Goal: Task Accomplishment & Management: Manage account settings

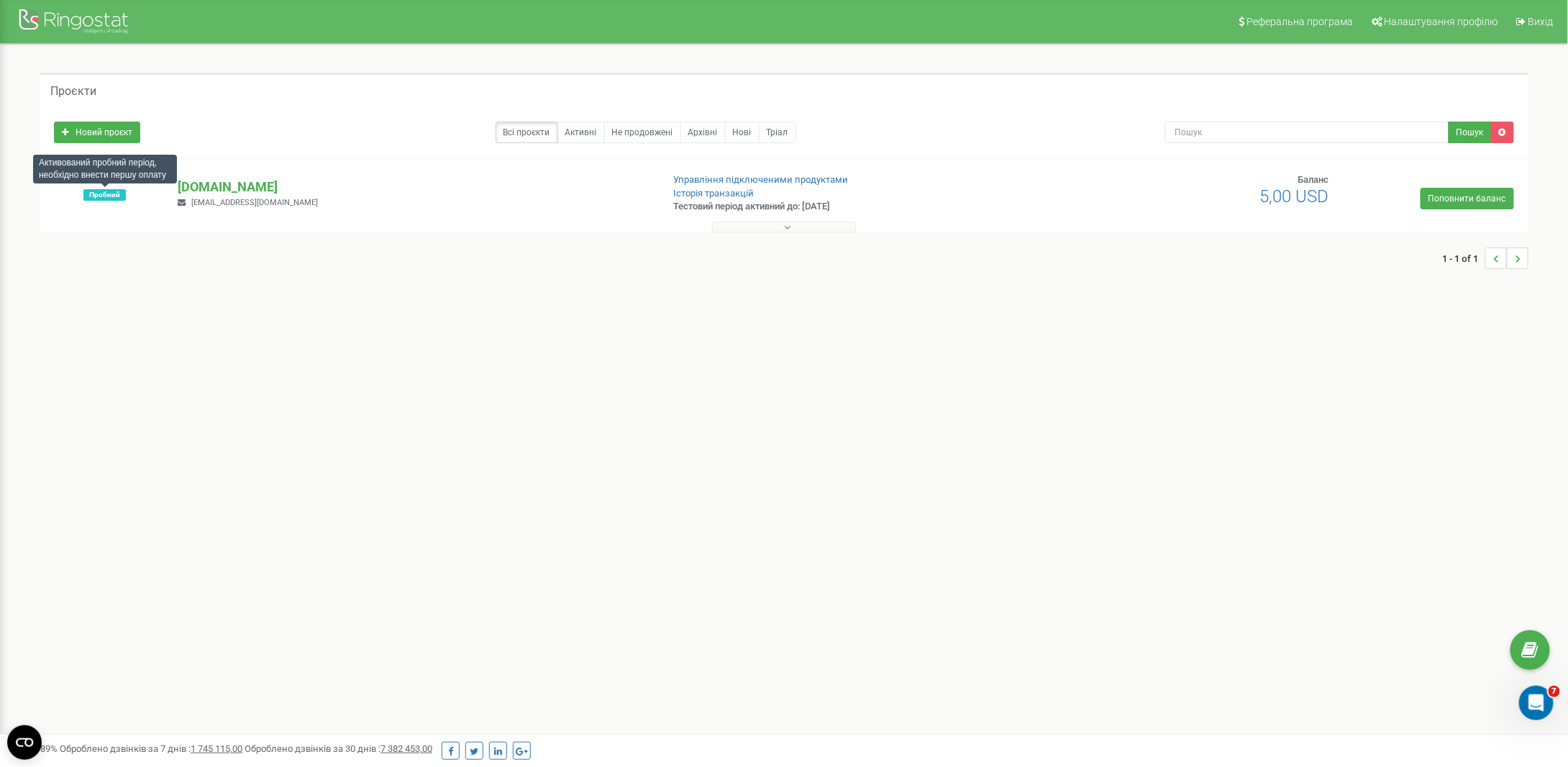
click at [112, 198] on span "Пробний" at bounding box center [104, 195] width 42 height 11
click at [79, 90] on h5 "Проєкти" at bounding box center [73, 92] width 46 height 13
click at [209, 188] on p "[DOMAIN_NAME]" at bounding box center [413, 187] width 472 height 19
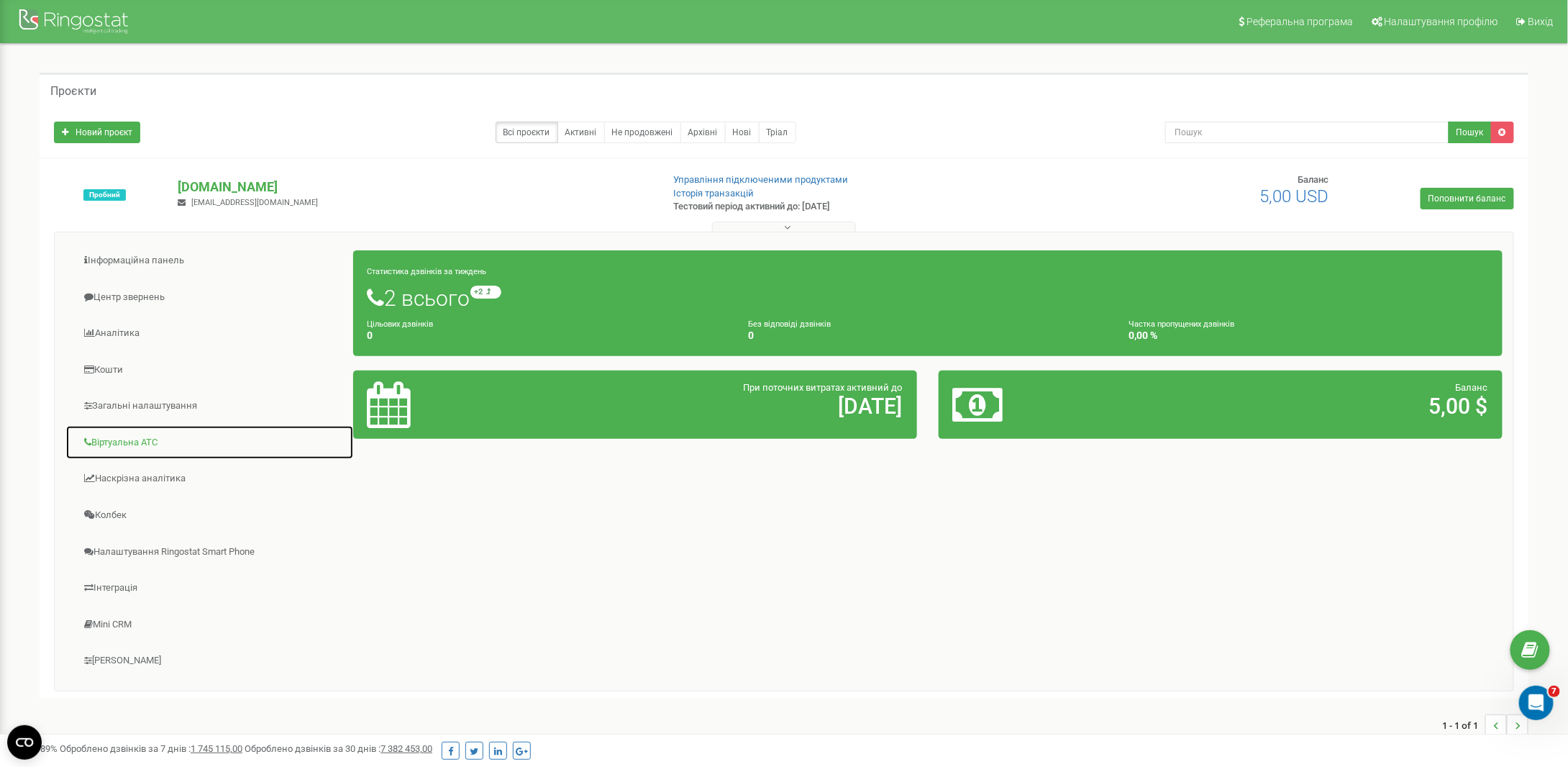
click at [145, 440] on link "Віртуальна АТС" at bounding box center [209, 443] width 289 height 36
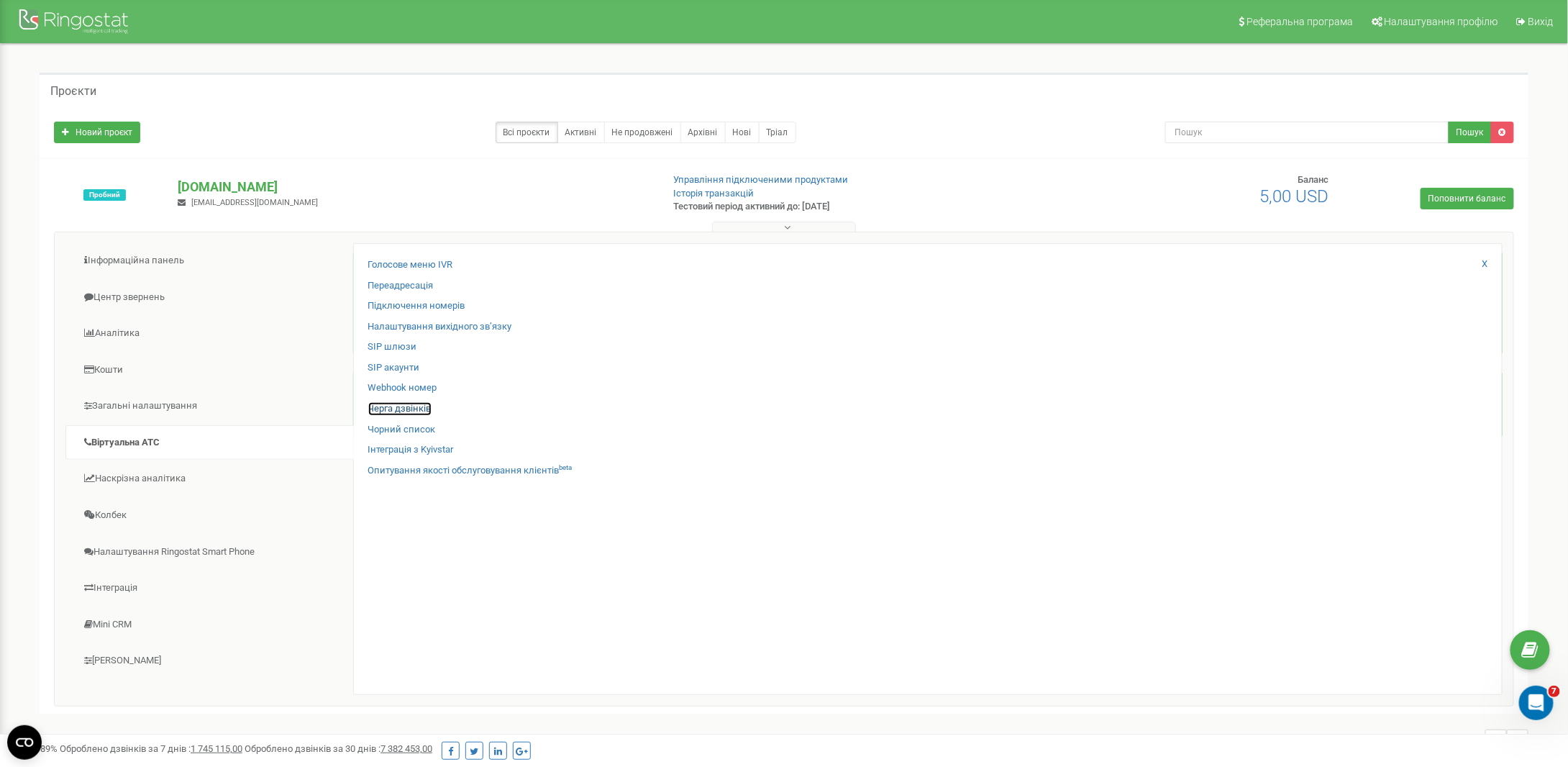
click at [397, 404] on link "Черга дзвінків" at bounding box center [400, 409] width 64 height 14
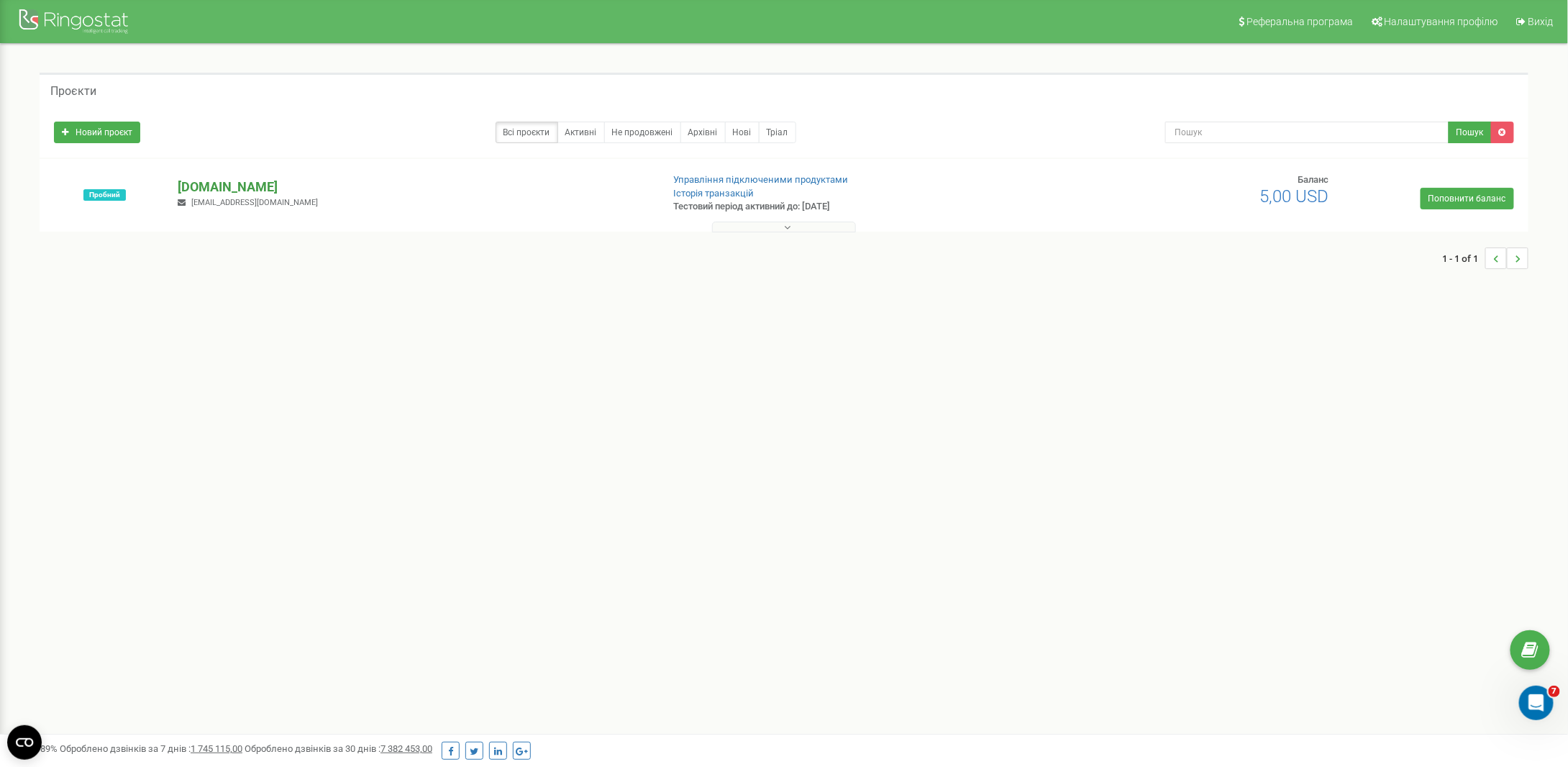
click at [208, 181] on p "[DOMAIN_NAME]" at bounding box center [413, 187] width 472 height 19
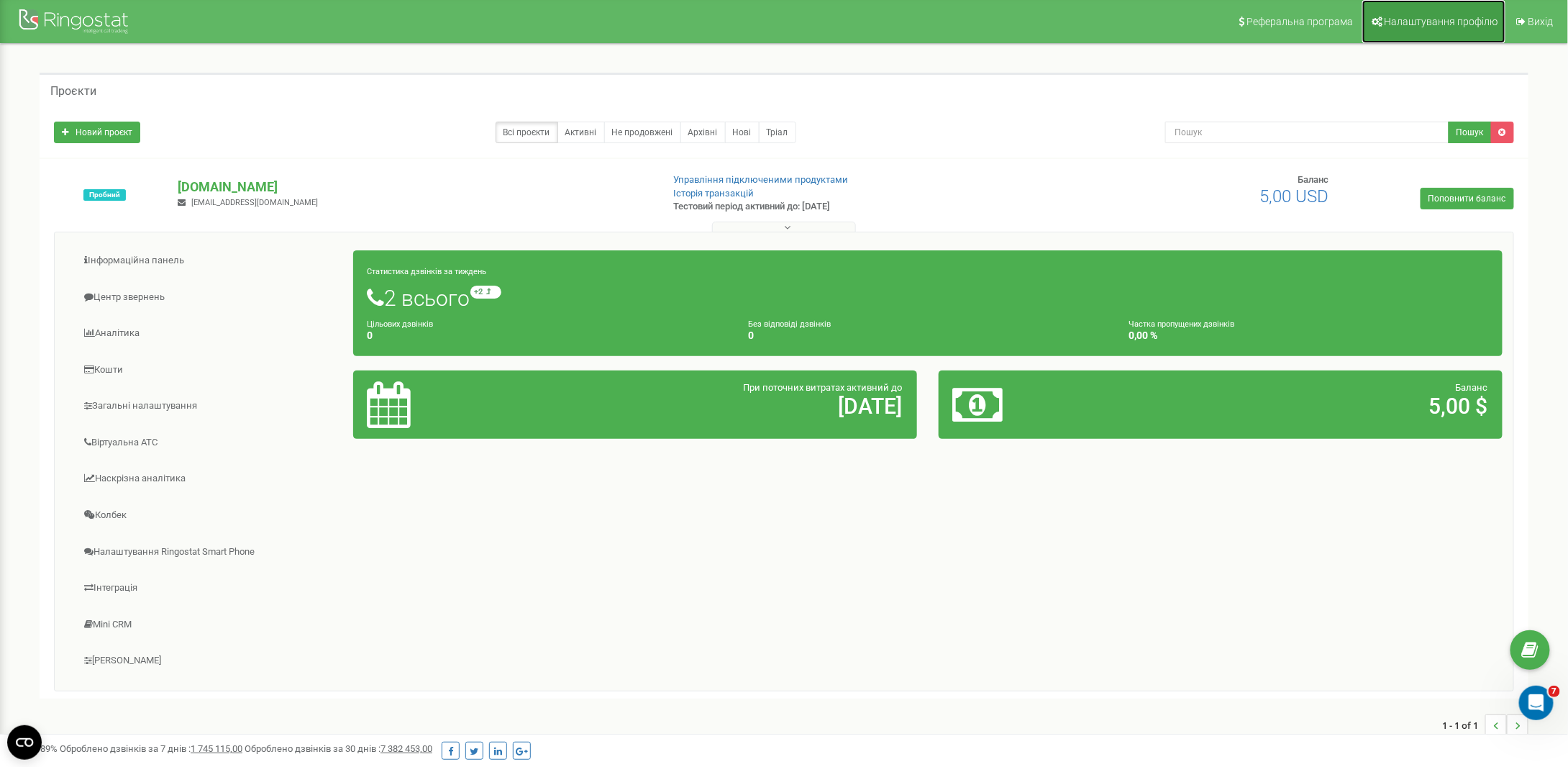
click at [1418, 23] on span "Налаштування профілю" at bounding box center [1442, 22] width 114 height 11
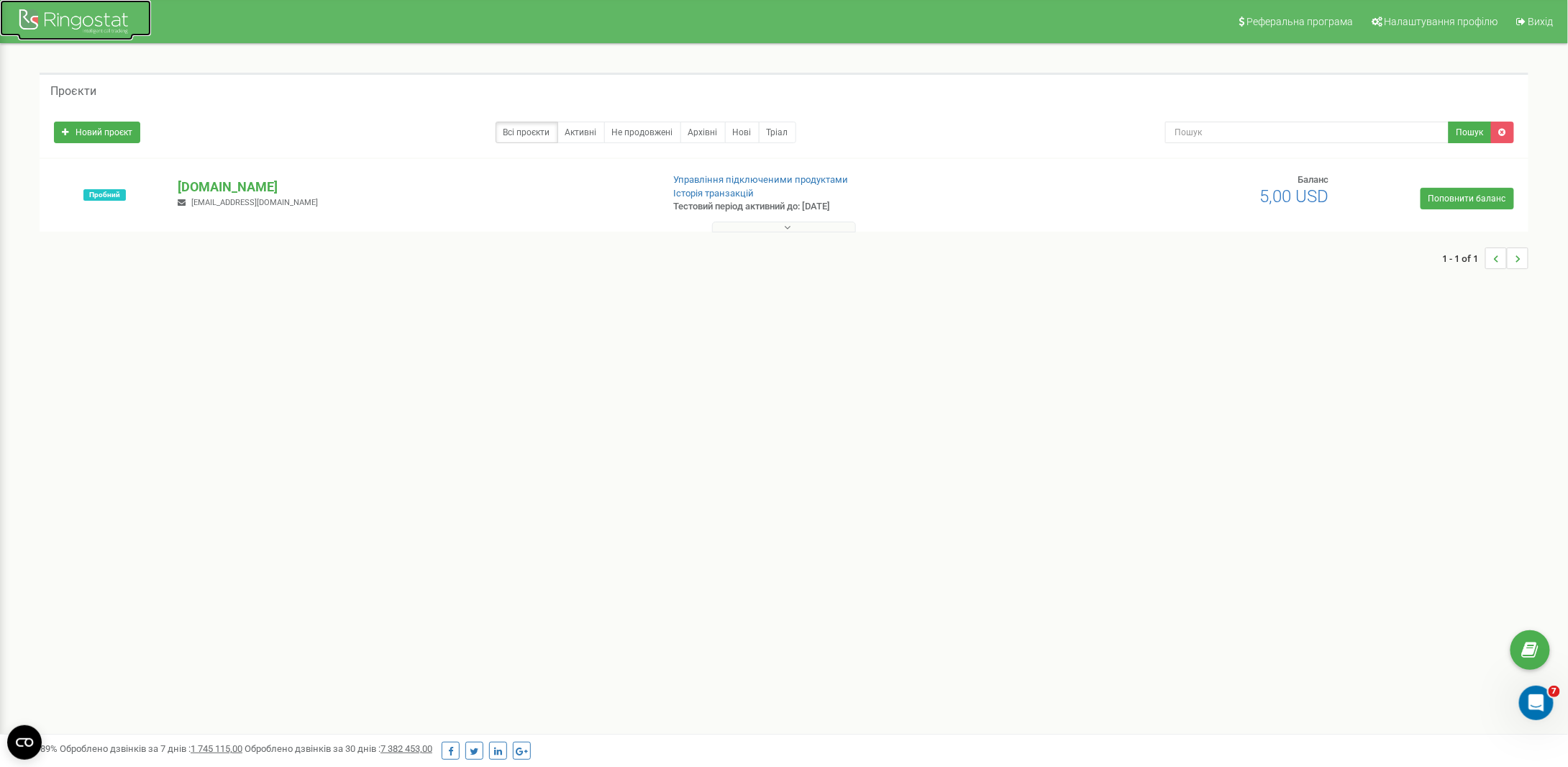
click at [92, 20] on div at bounding box center [75, 22] width 115 height 35
click at [237, 201] on span "[EMAIL_ADDRESS][DOMAIN_NAME]" at bounding box center [254, 203] width 126 height 9
click at [228, 210] on div "Пробний sweet.tv o.khotynskyi@sweet.tv Управління підключеними продуктами Істор…" at bounding box center [784, 202] width 1482 height 58
click at [213, 189] on p "sweet.tv" at bounding box center [413, 187] width 472 height 19
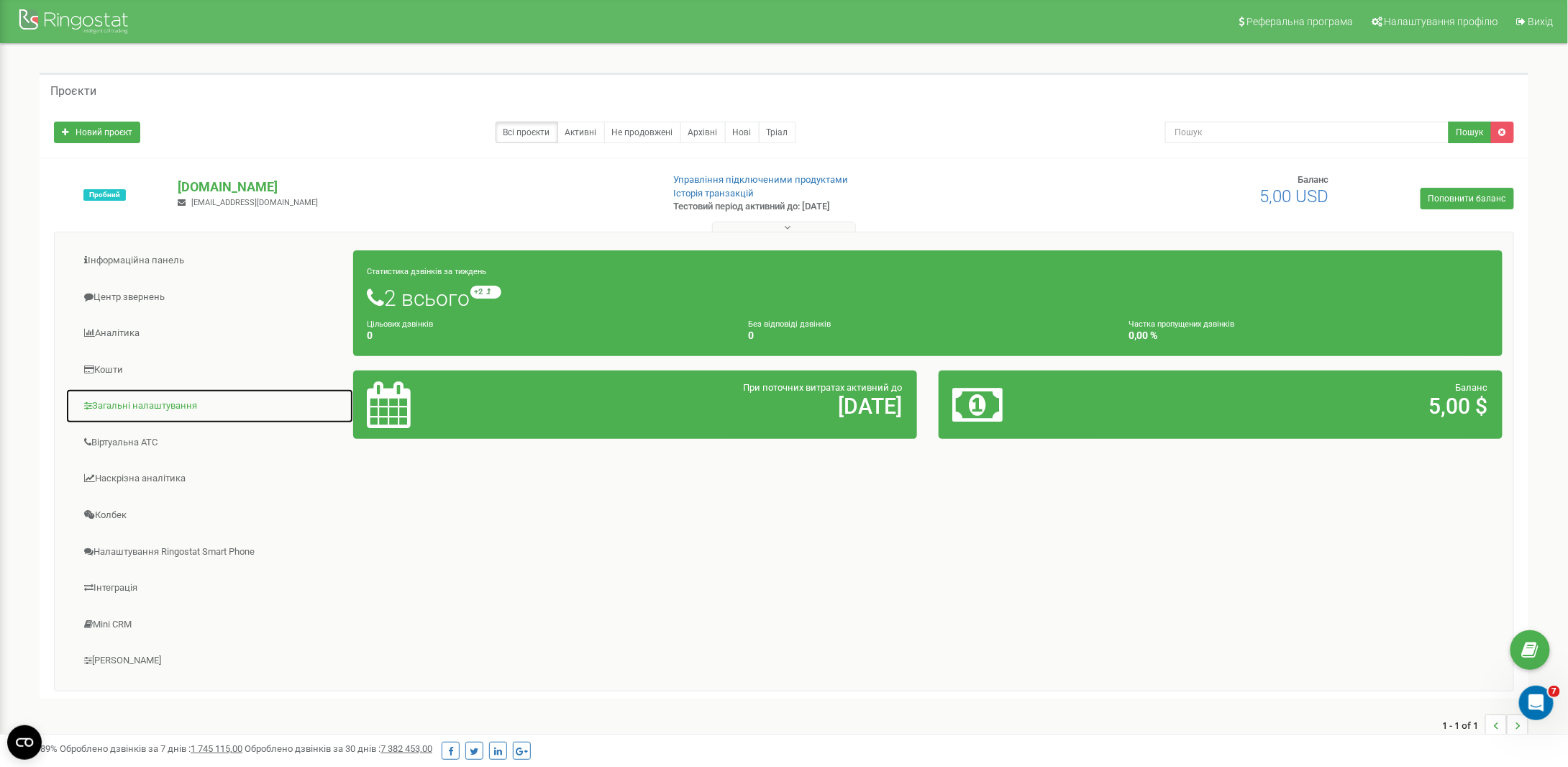
click at [181, 405] on link "Загальні налаштування" at bounding box center [209, 406] width 289 height 36
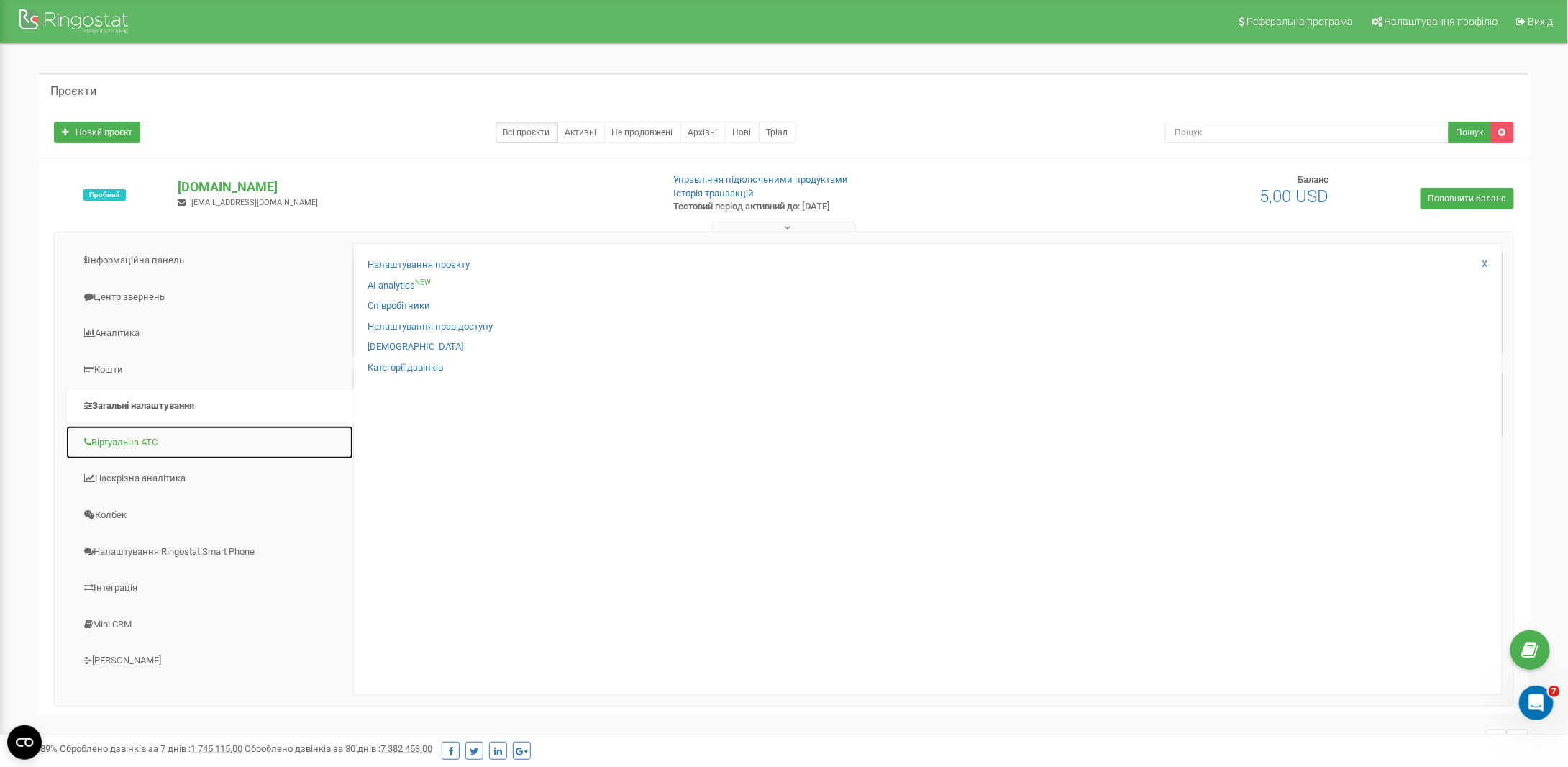
click at [137, 445] on link "Віртуальна АТС" at bounding box center [209, 443] width 289 height 36
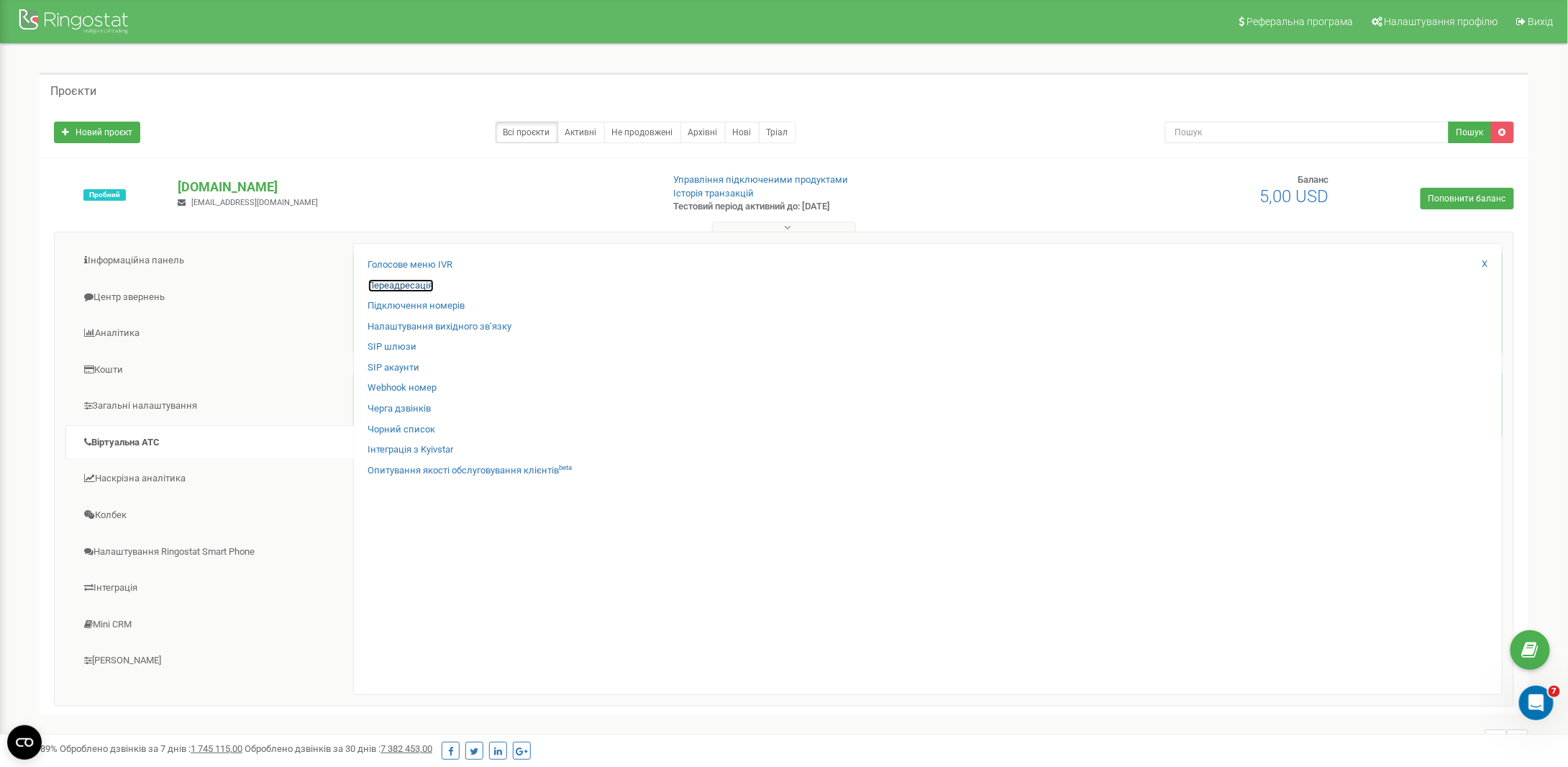
click at [401, 282] on link "Переадресація" at bounding box center [401, 286] width 65 height 14
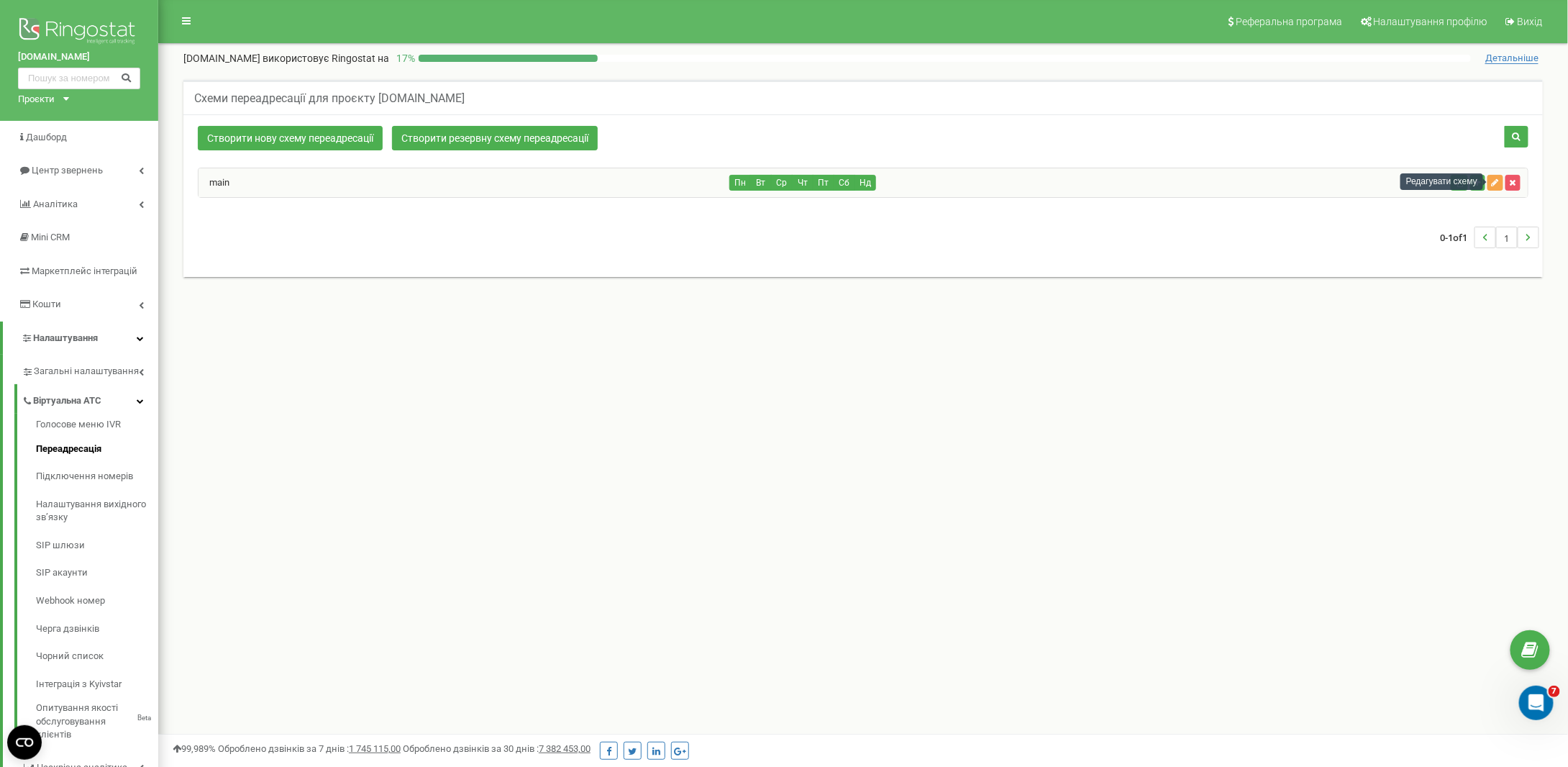
click at [1499, 181] on icon "button" at bounding box center [1496, 182] width 7 height 8
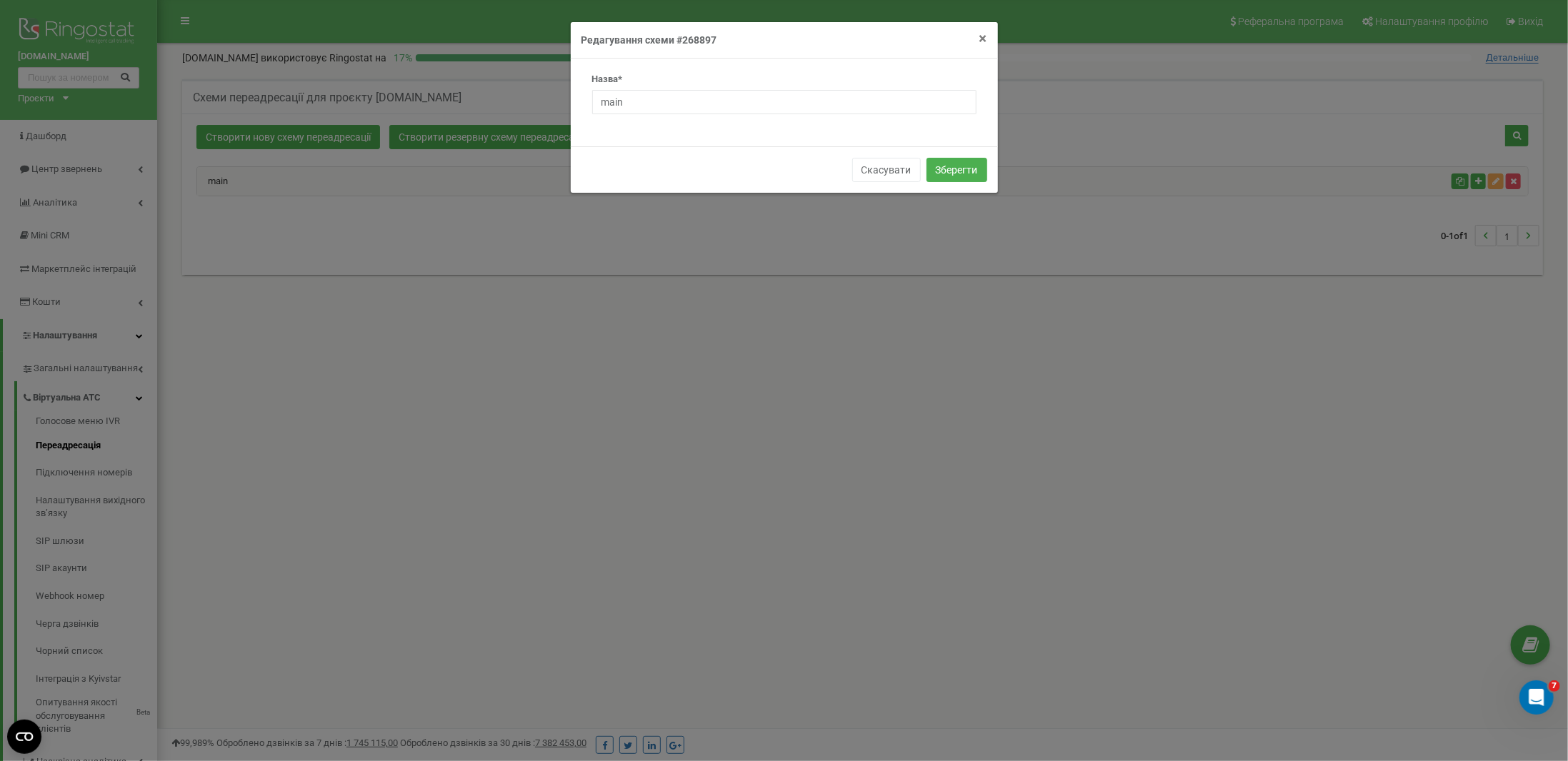
click at [986, 39] on span "×" at bounding box center [983, 38] width 7 height 17
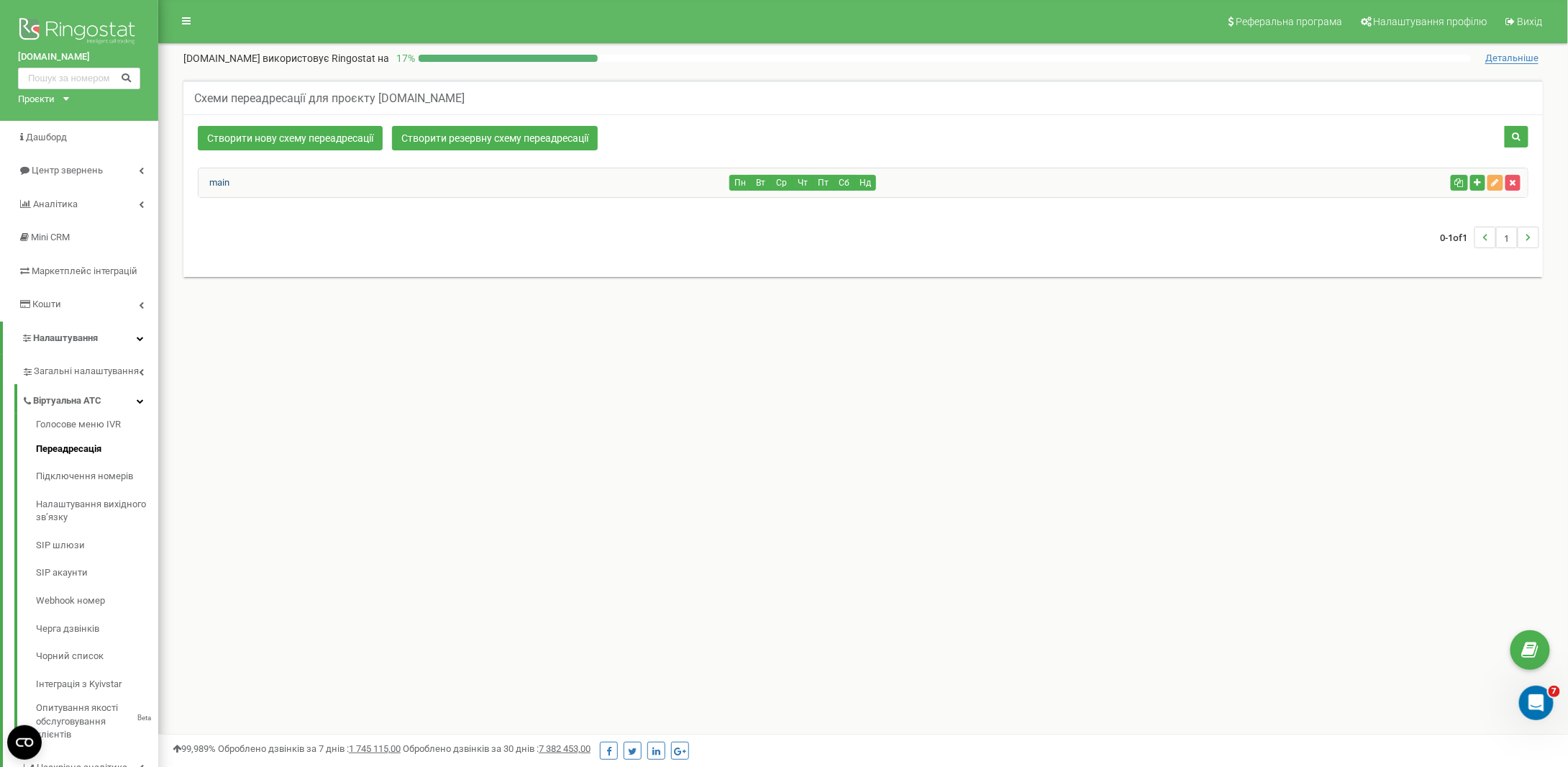
click at [220, 181] on link "main" at bounding box center [213, 182] width 31 height 11
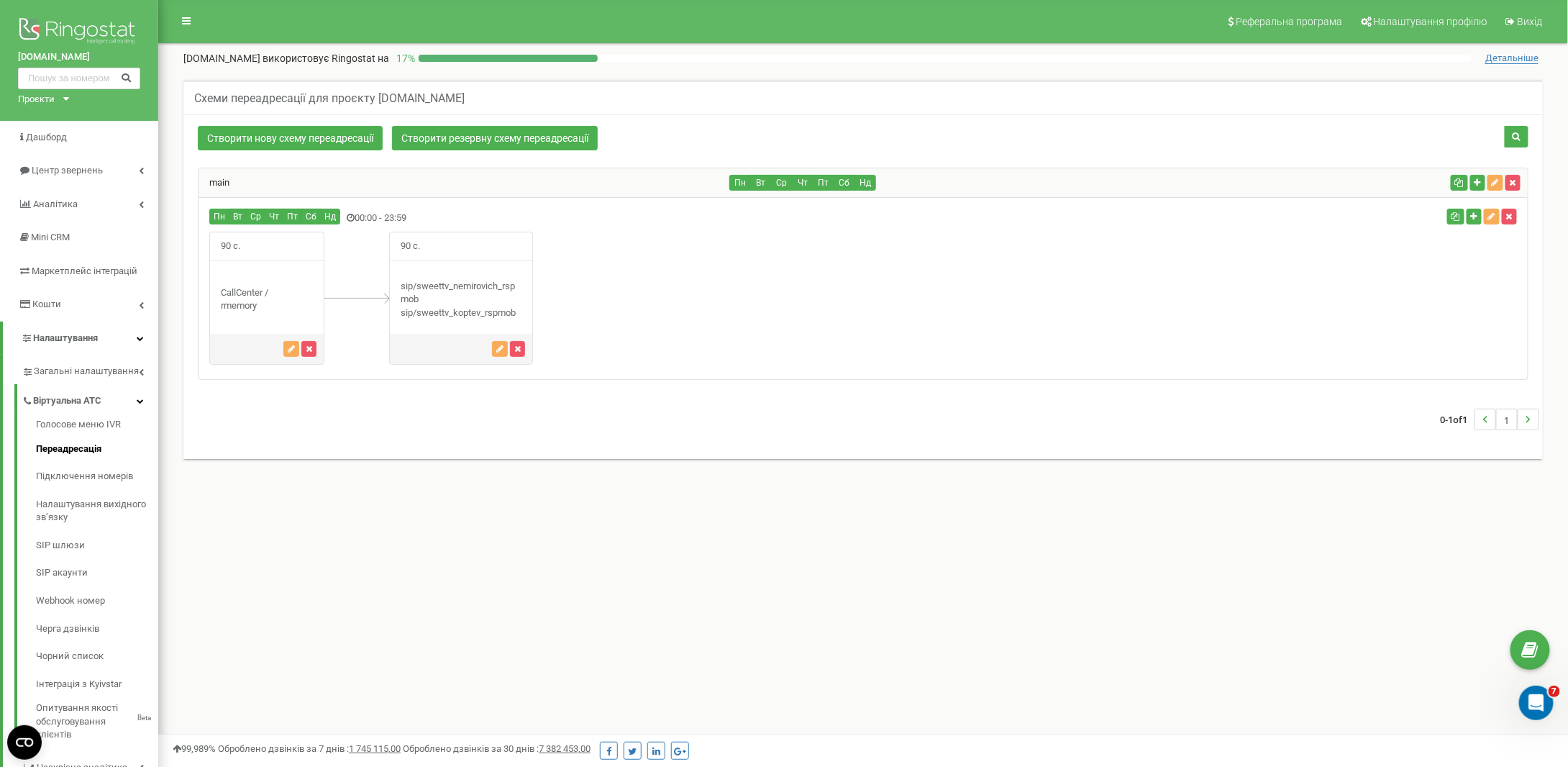
click at [292, 286] on div "CallCenter / rmemory" at bounding box center [267, 299] width 114 height 26
click at [436, 250] on div "90 с." at bounding box center [461, 247] width 142 height 28
click at [411, 239] on span "90 с." at bounding box center [410, 247] width 41 height 28
click at [294, 345] on icon "button" at bounding box center [292, 349] width 7 height 8
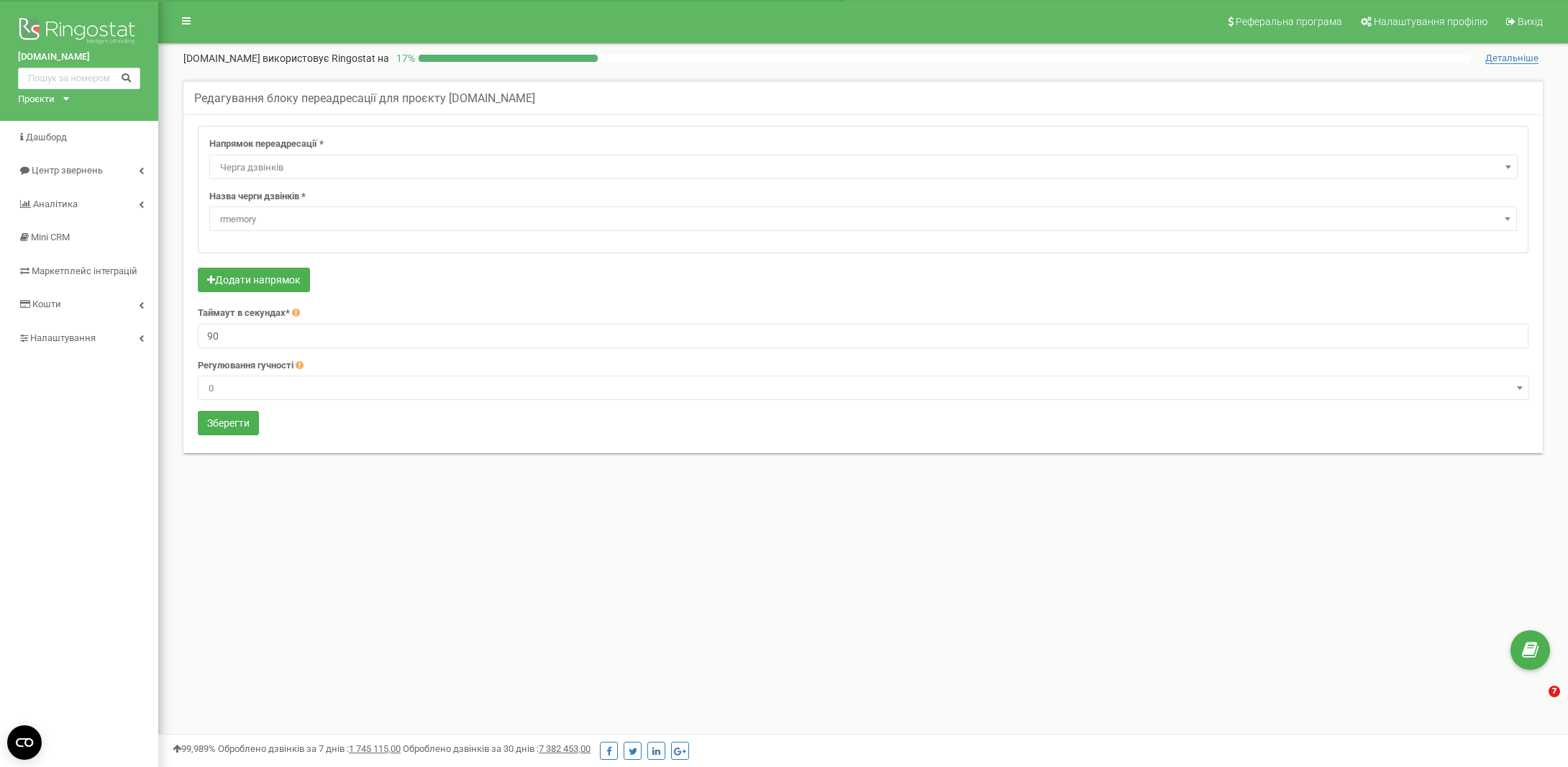
select select "CallCenter"
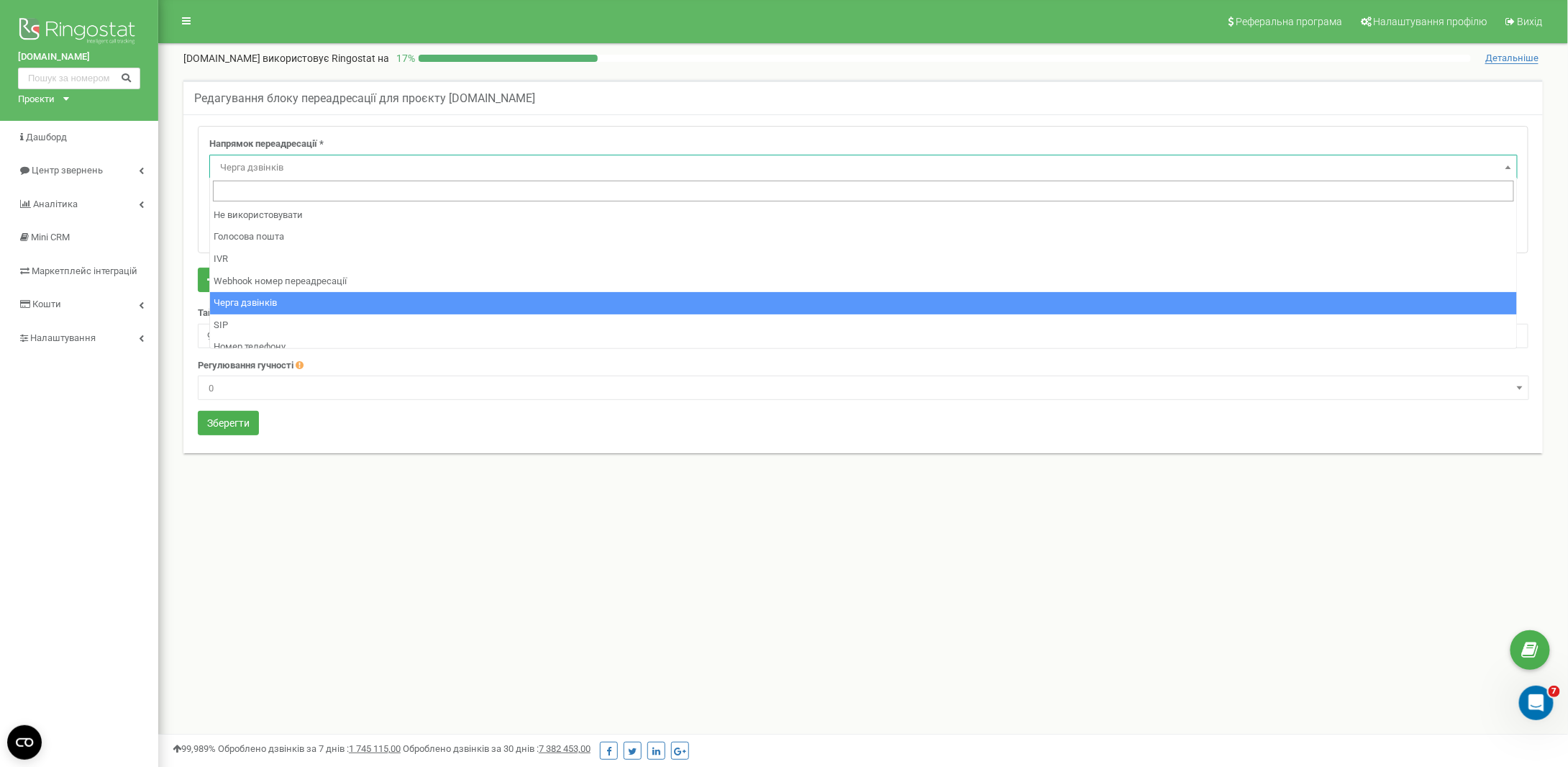
click at [296, 166] on span "Черга дзвінків" at bounding box center [863, 167] width 1299 height 21
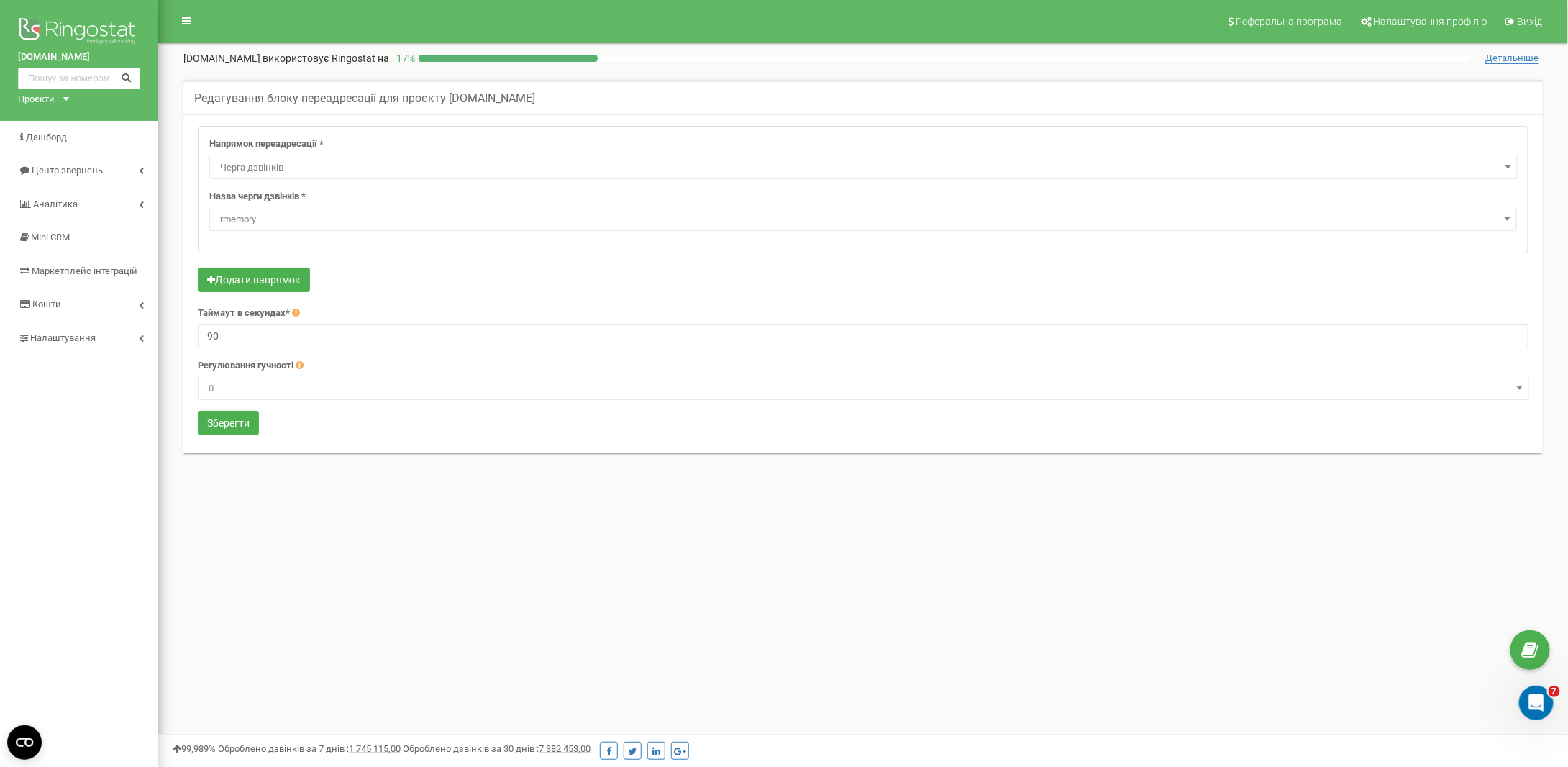
click at [357, 601] on div "Реферальна програма Налаштування профілю Вихід [DOMAIN_NAME] використовує Ringo…" at bounding box center [863, 431] width 1410 height 863
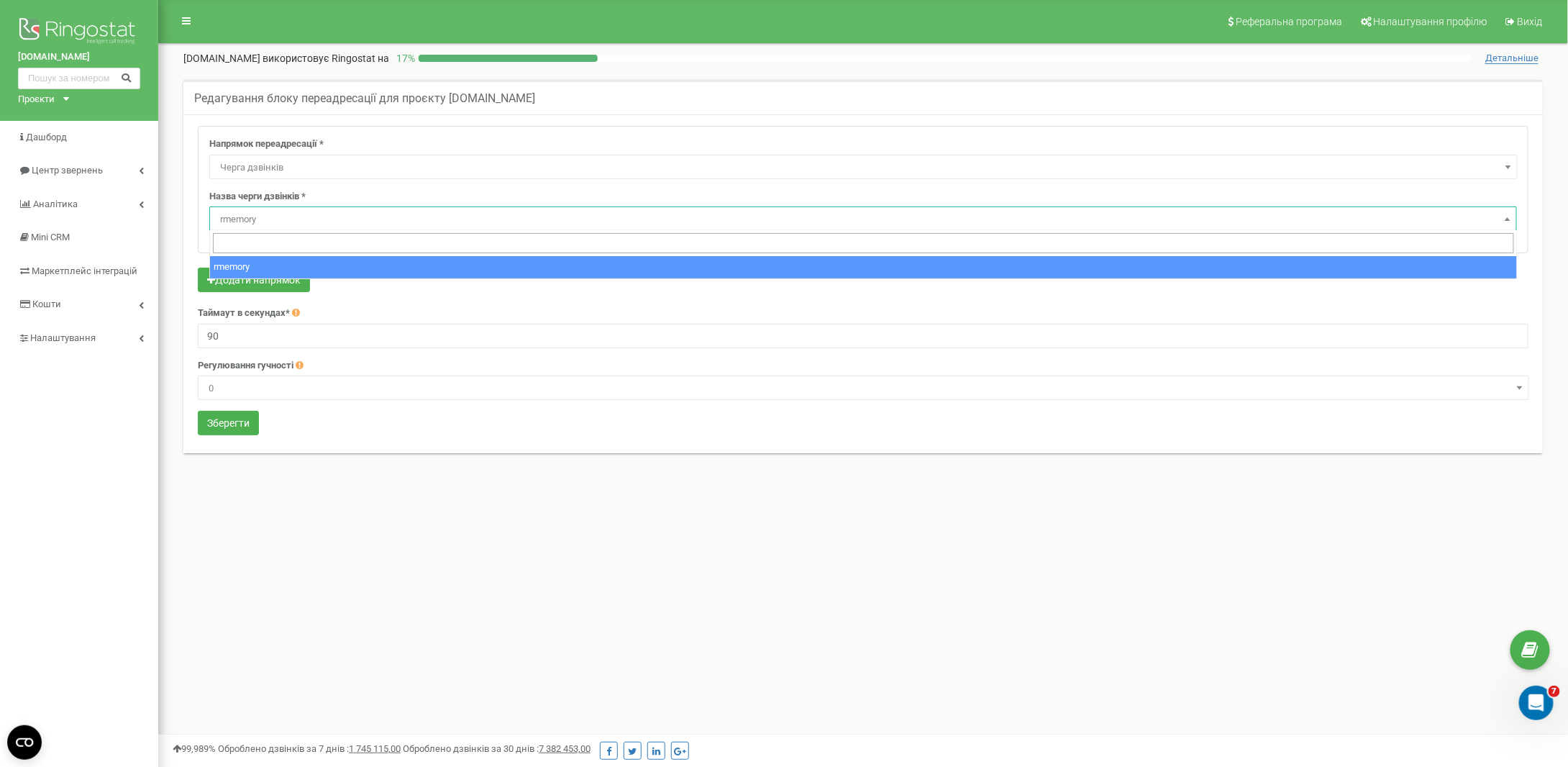
click at [323, 210] on span "rmemory" at bounding box center [863, 220] width 1298 height 21
click at [305, 612] on div "Реферальна програма Налаштування профілю Вихід sweet.tv використовує Ringostat …" at bounding box center [863, 431] width 1410 height 863
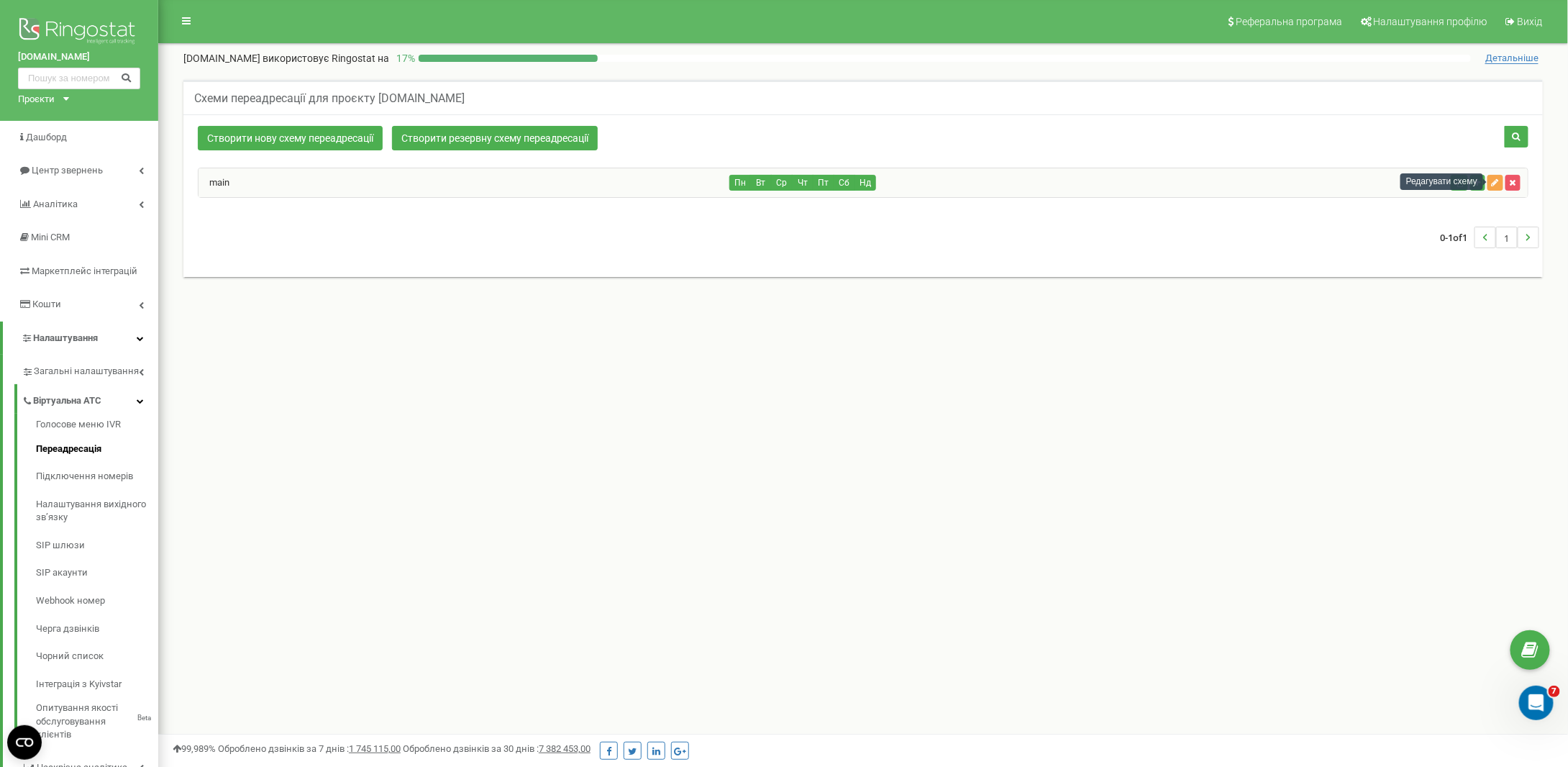
click at [1499, 181] on icon "button" at bounding box center [1496, 182] width 7 height 8
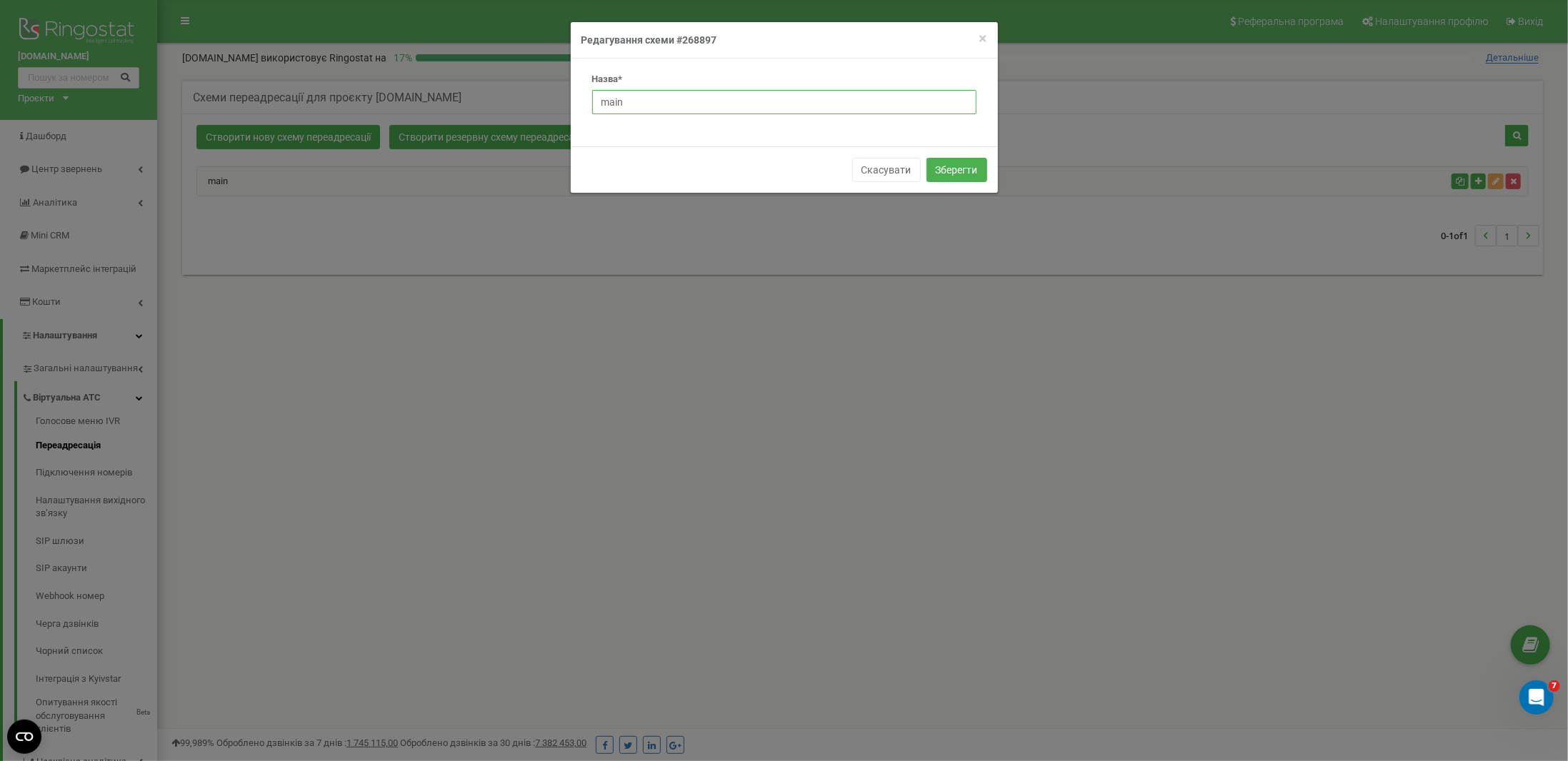
click at [826, 96] on input "main" at bounding box center [784, 102] width 384 height 24
click at [608, 100] on input "main" at bounding box center [784, 102] width 384 height 24
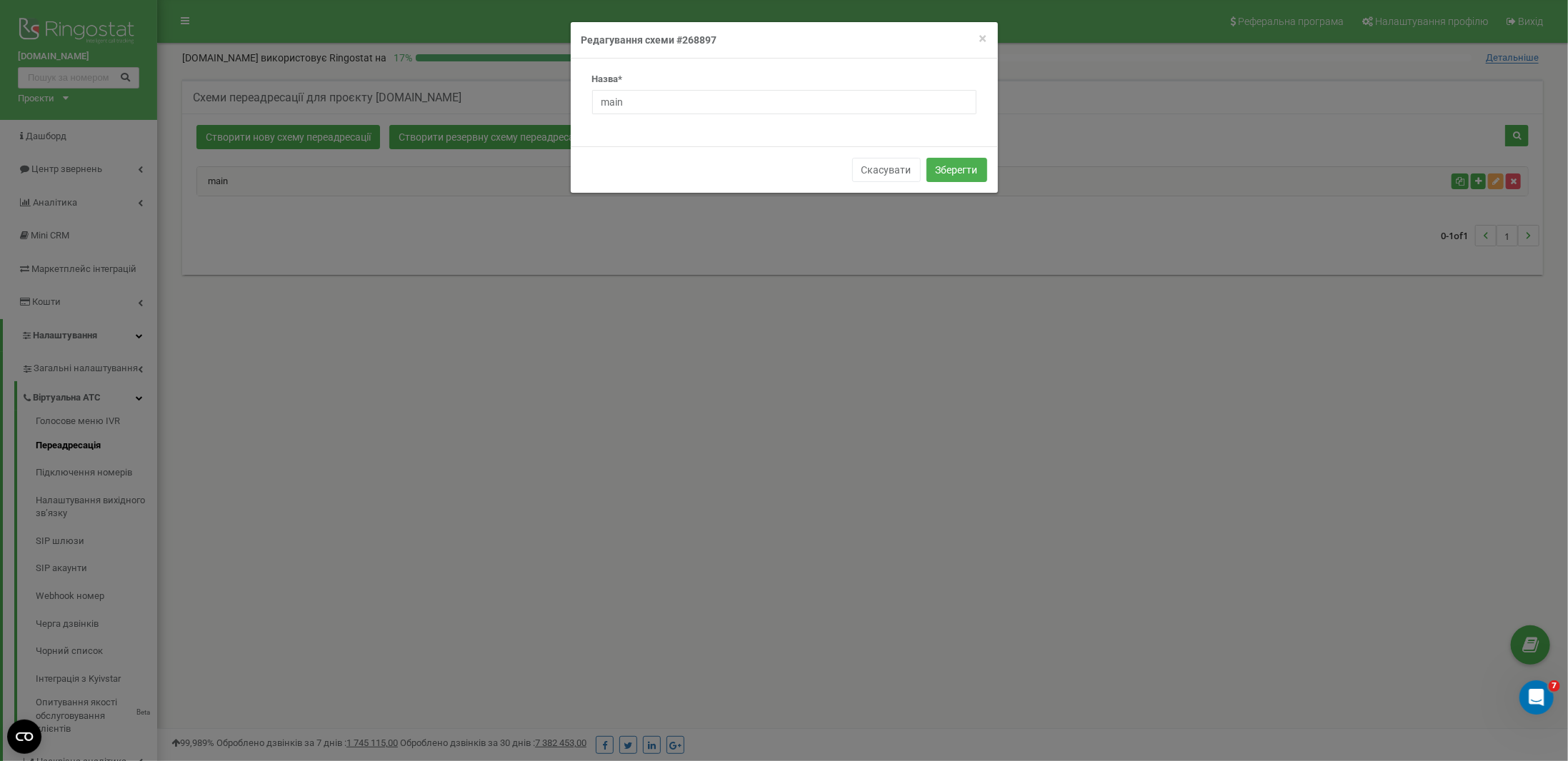
click at [610, 78] on label "Назва*" at bounding box center [607, 79] width 31 height 14
click at [642, 35] on h4 "Редагування схеми #268897" at bounding box center [784, 39] width 406 height 14
click at [995, 31] on div "× Close Редагування схеми #268897" at bounding box center [784, 40] width 427 height 36
click at [986, 33] on span "×" at bounding box center [983, 38] width 7 height 17
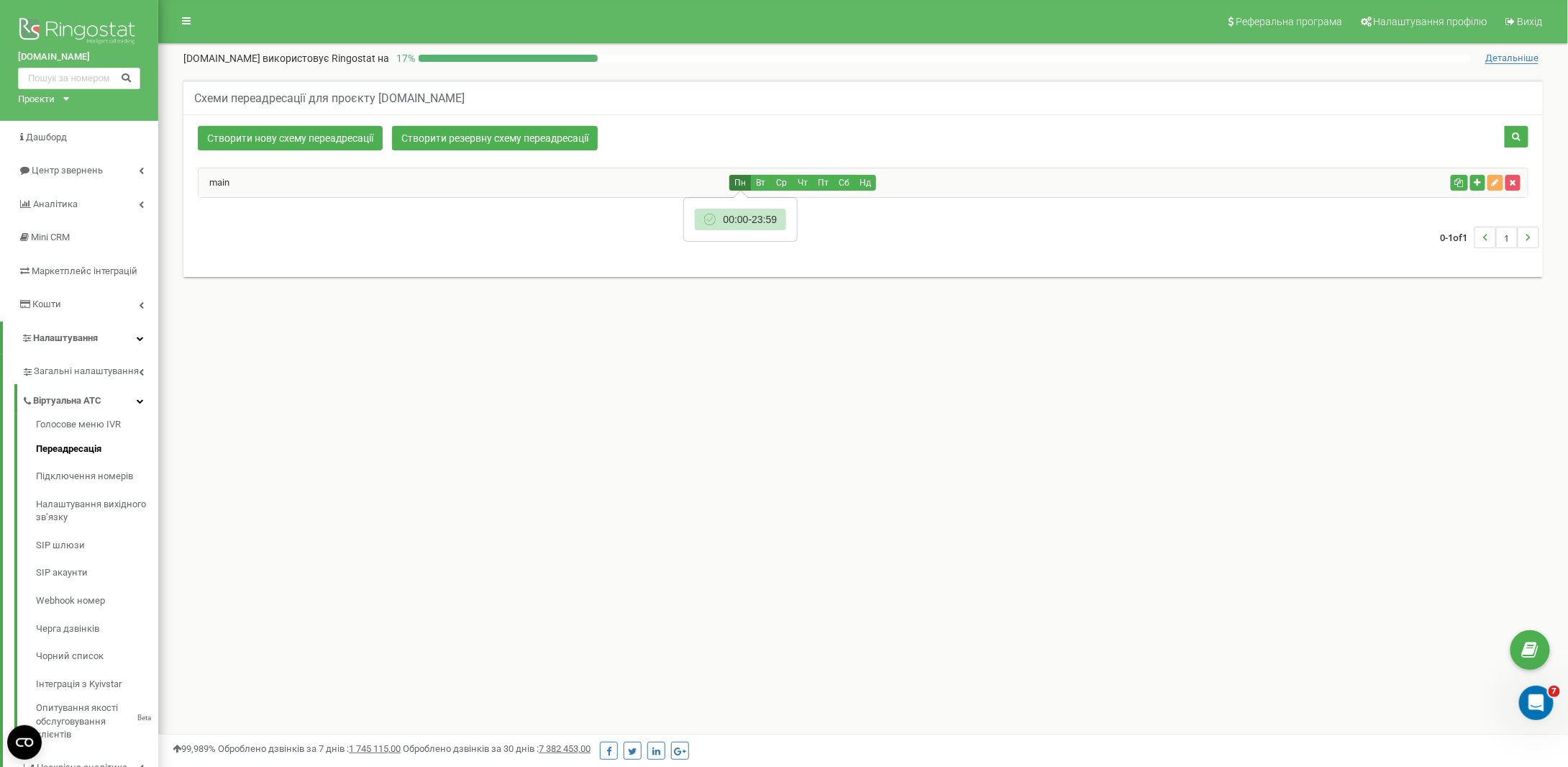
click at [743, 184] on button "Пн" at bounding box center [740, 182] width 22 height 16
click at [759, 182] on button "Вт" at bounding box center [760, 182] width 22 height 16
click at [823, 175] on button "Пт" at bounding box center [823, 182] width 22 height 16
click at [869, 175] on button "Нд" at bounding box center [865, 182] width 22 height 16
click at [222, 181] on link "main" at bounding box center [213, 182] width 31 height 11
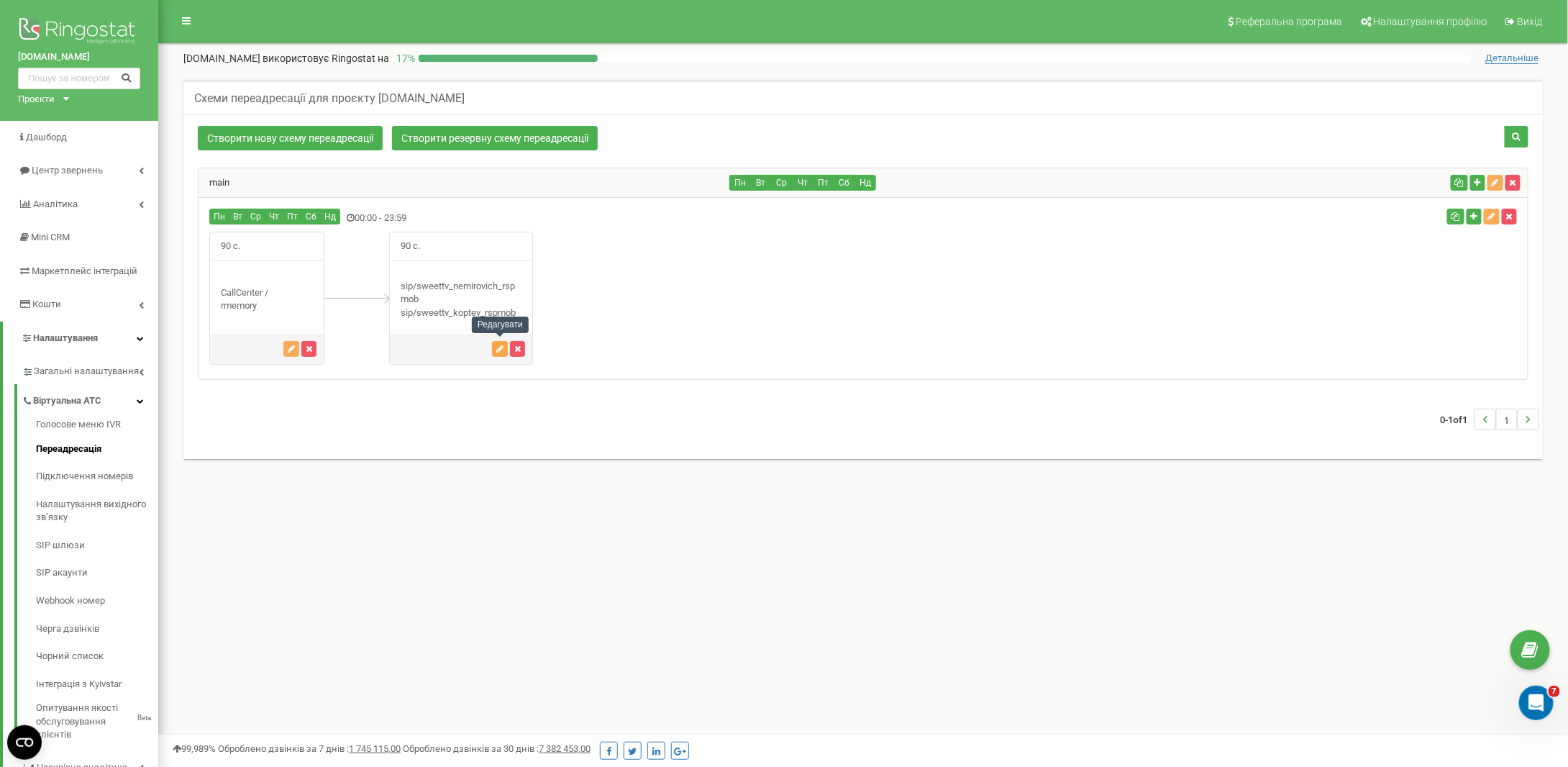
click at [501, 345] on icon "button" at bounding box center [500, 349] width 7 height 8
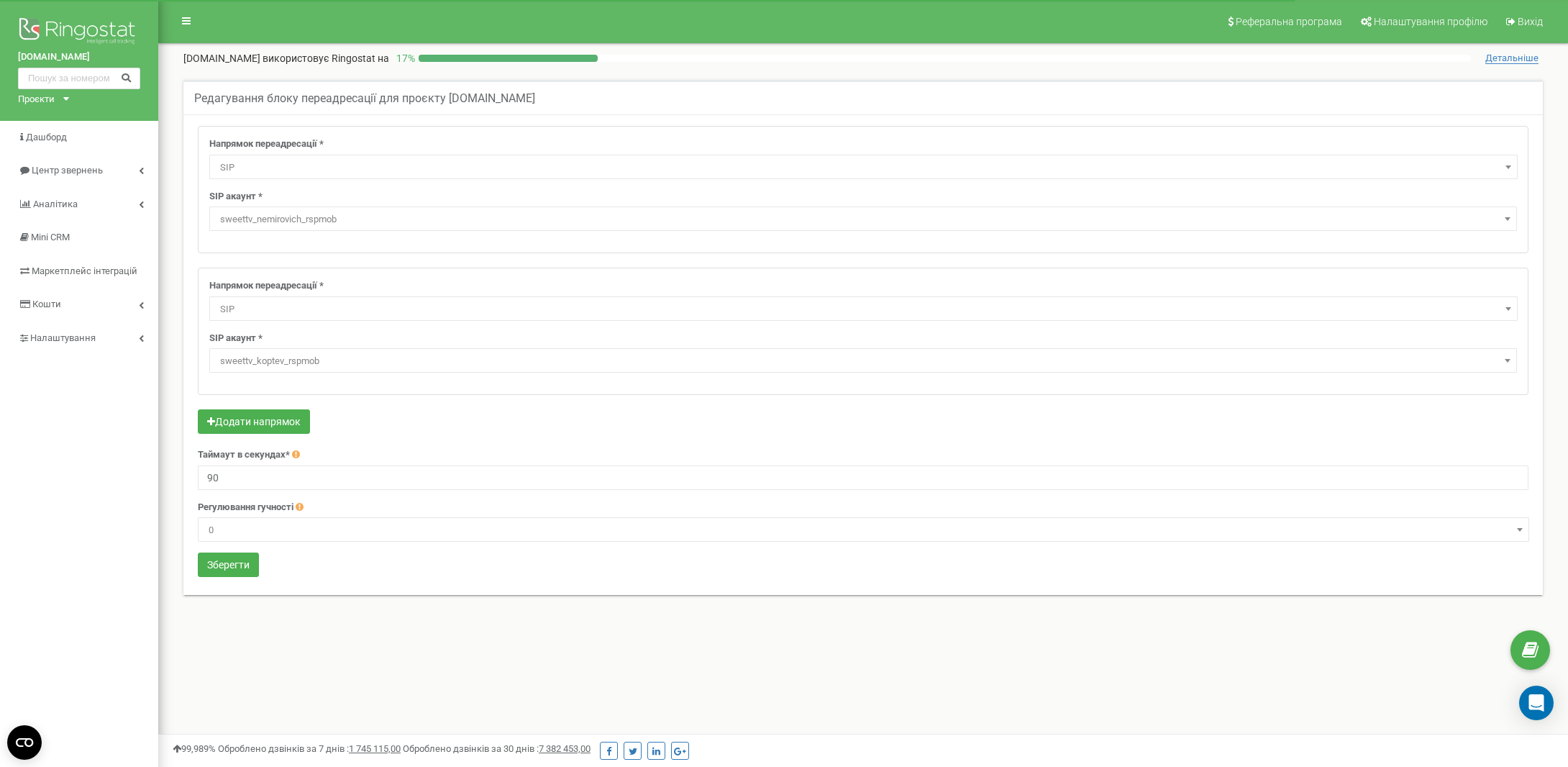
select select "SIP"
select select "sweettv_nemirovich_rspmob"
select select "SIP"
select select "sweettv_koptev_rspmob"
click at [83, 201] on link "Аналiтика" at bounding box center [79, 205] width 158 height 34
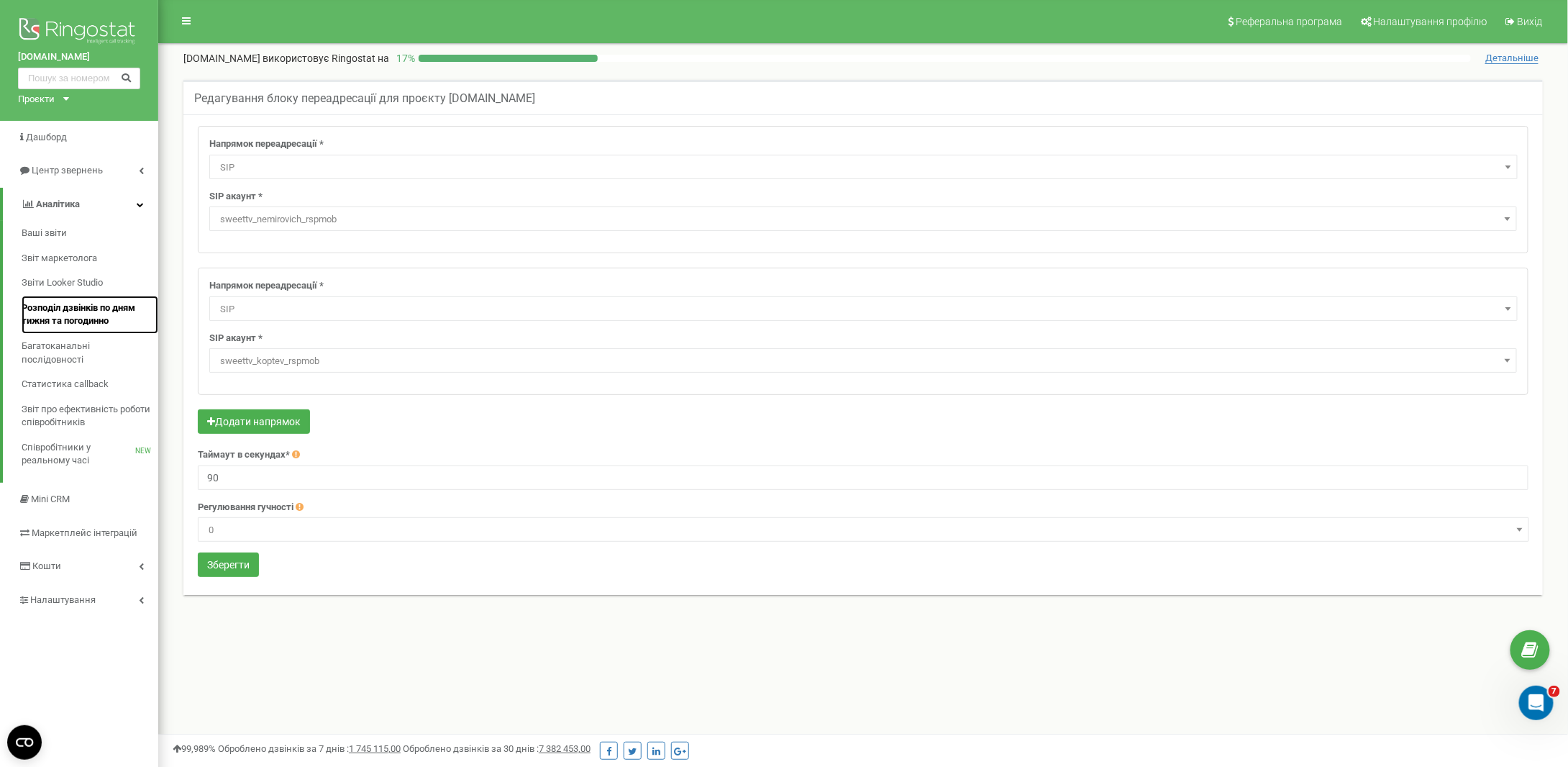
click at [85, 311] on span "Розподіл дзвінків по дням тижня та погодинно" at bounding box center [86, 314] width 129 height 26
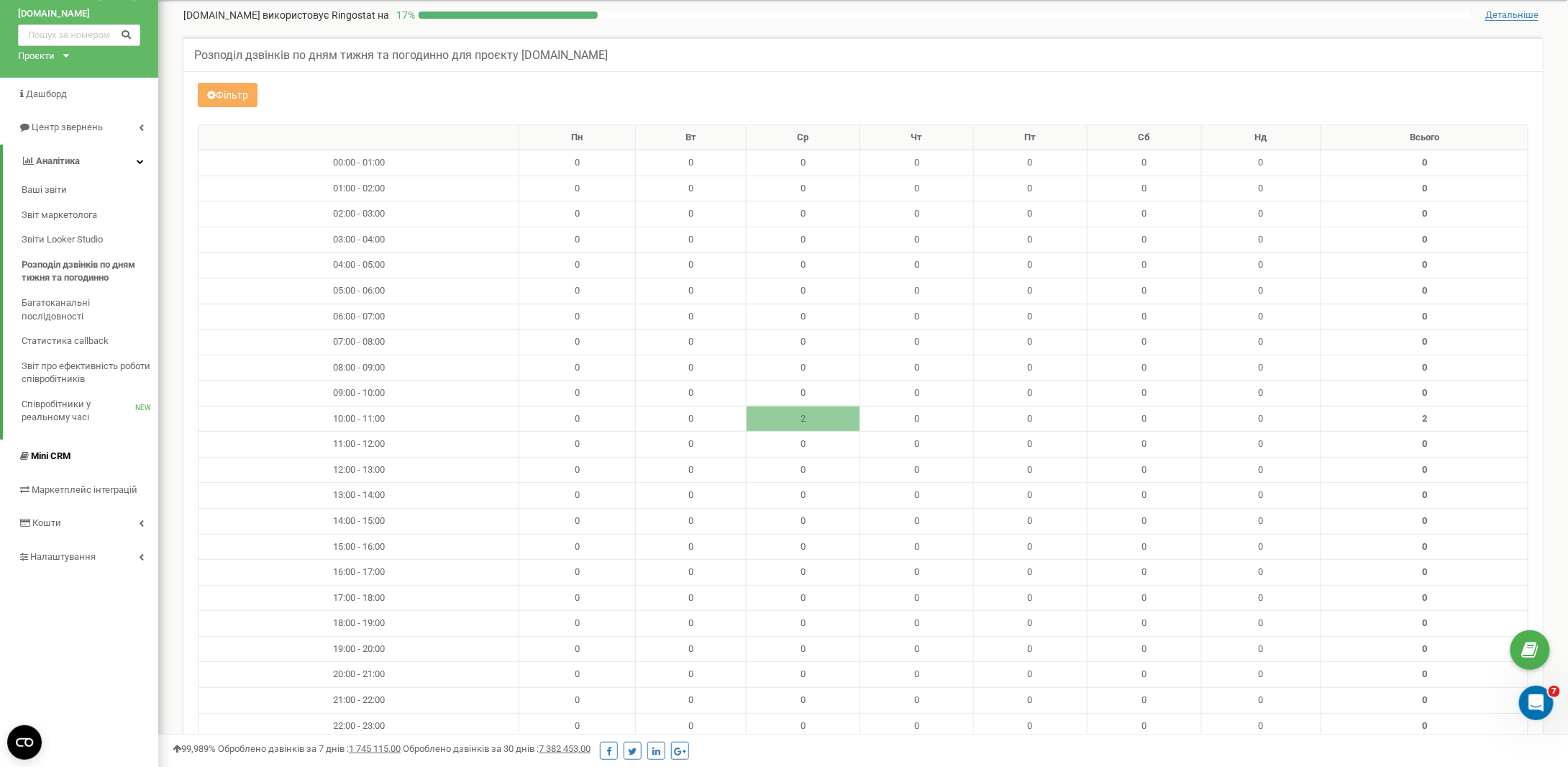
scroll to position [72, 0]
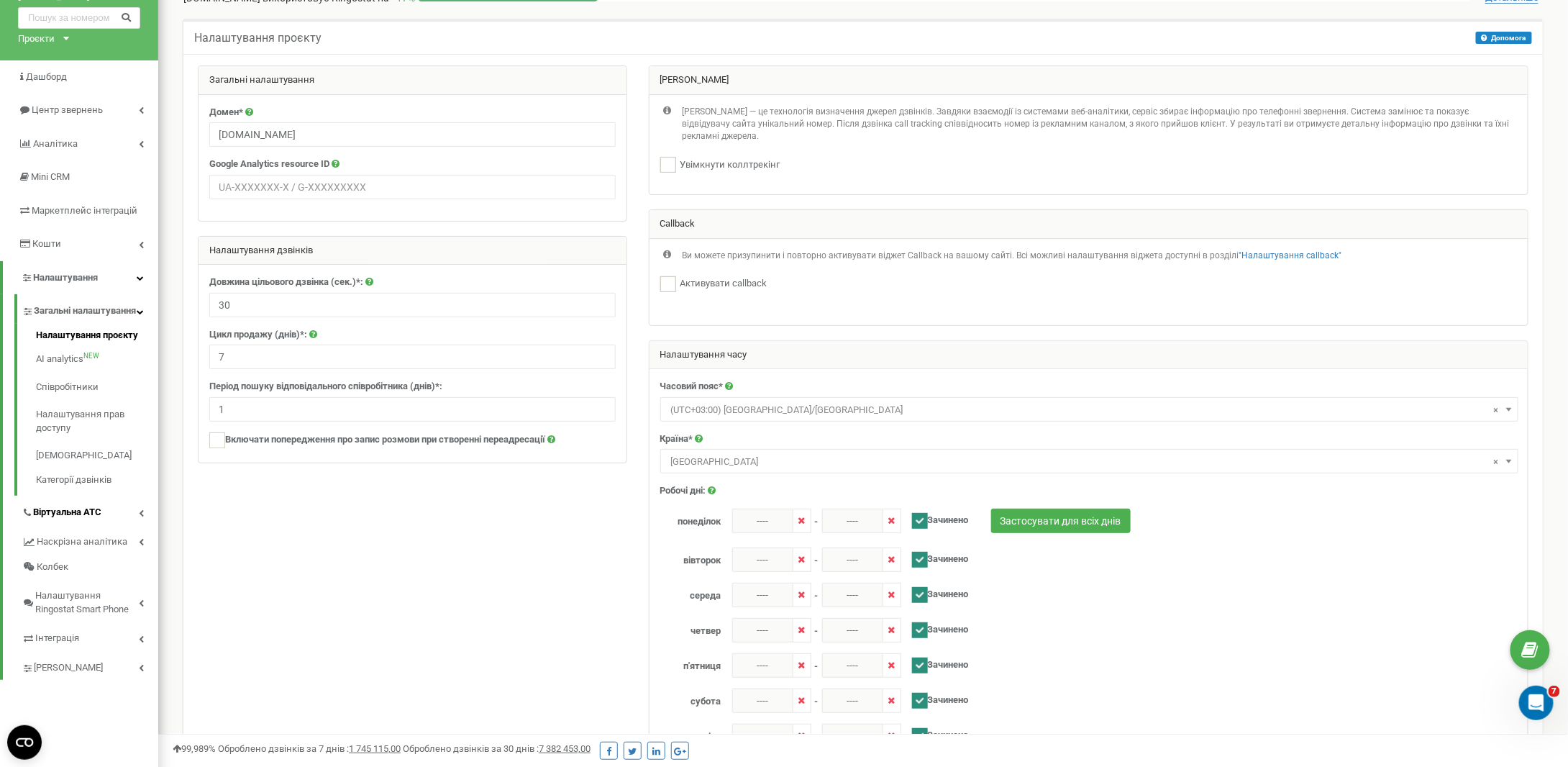
scroll to position [144, 0]
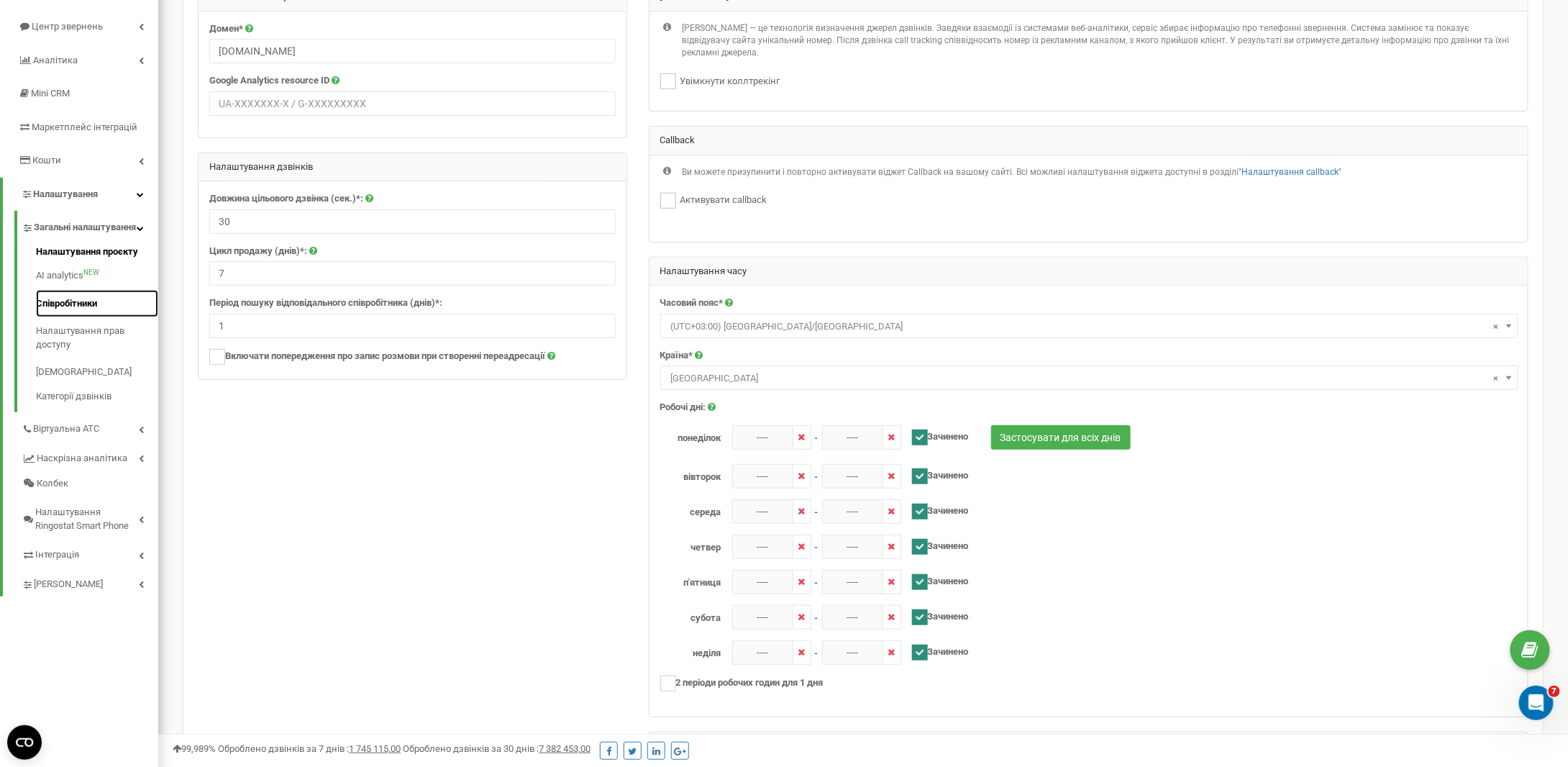
click at [56, 318] on link "Співробітники" at bounding box center [96, 304] width 122 height 28
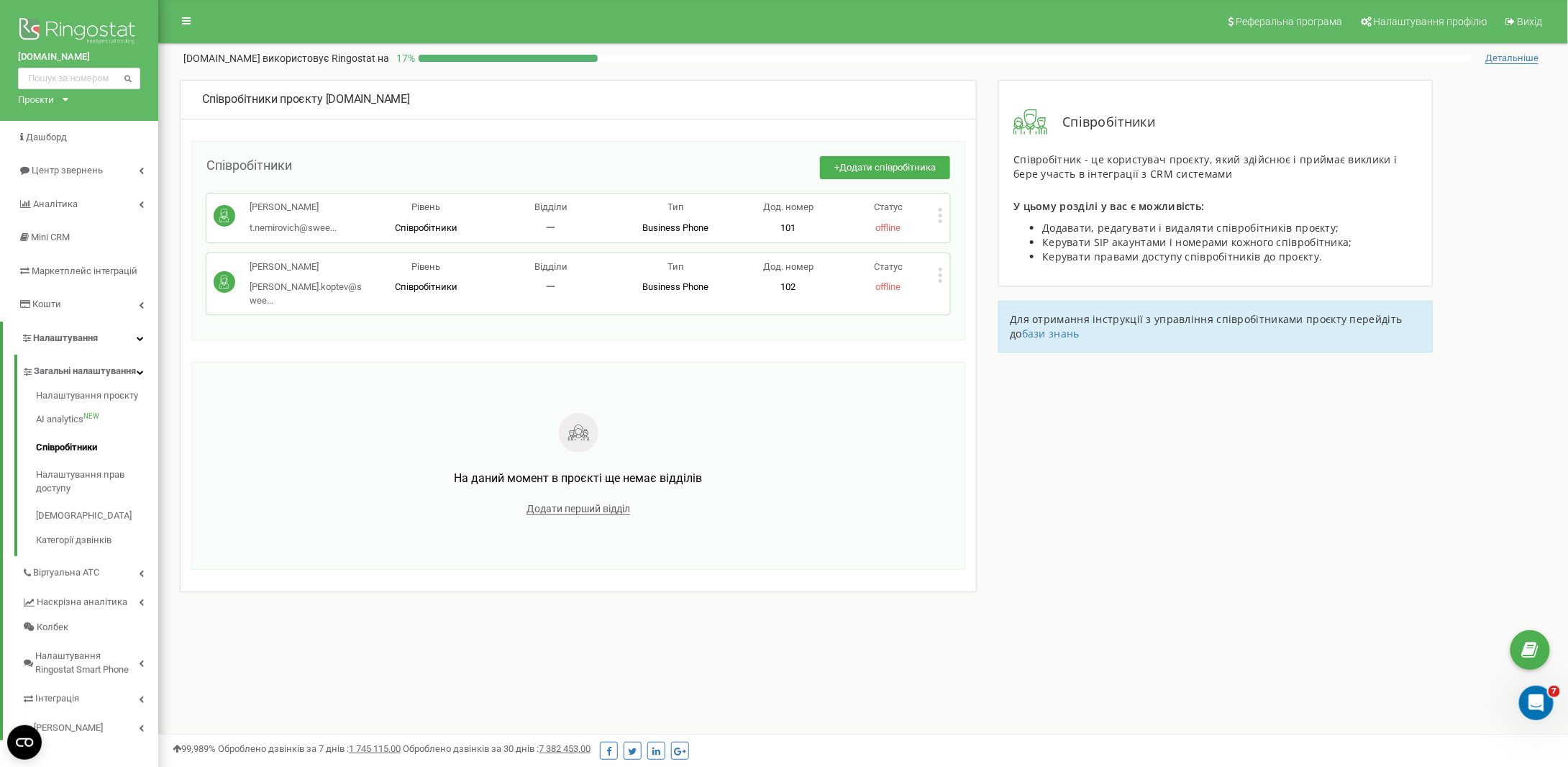
click at [881, 283] on span "offline" at bounding box center [887, 287] width 25 height 11
click at [888, 226] on span "offline" at bounding box center [887, 228] width 25 height 11
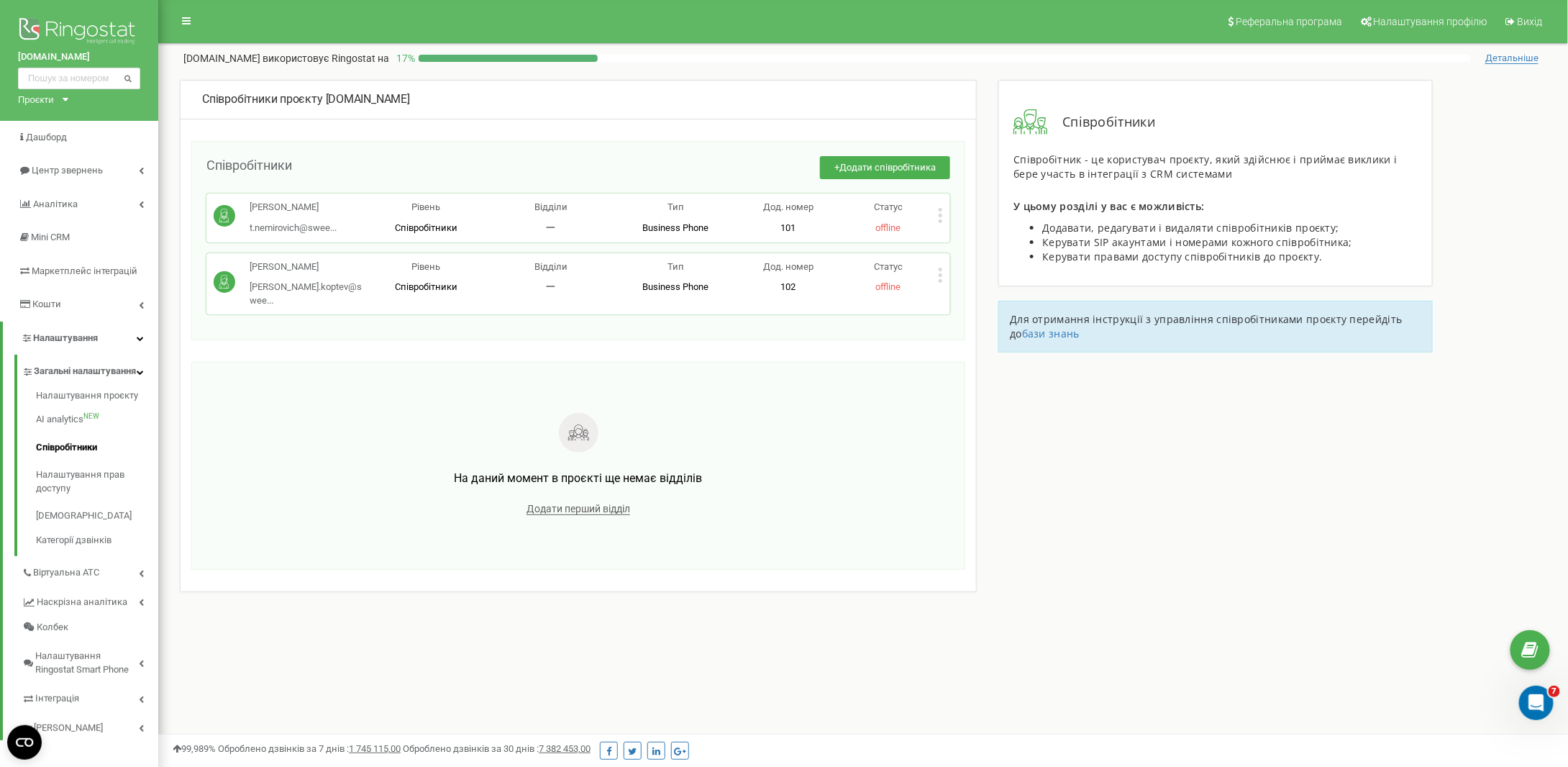
click at [943, 210] on icon at bounding box center [940, 215] width 5 height 15
click at [1102, 424] on div "Співробітники проєкту sweet.tv Співробітники + Додати співробітника Татьяна Нем…" at bounding box center [863, 383] width 1388 height 606
click at [73, 580] on span "Віртуальна АТС" at bounding box center [66, 572] width 68 height 14
click at [243, 413] on div at bounding box center [578, 435] width 672 height 43
